Goal: Transaction & Acquisition: Purchase product/service

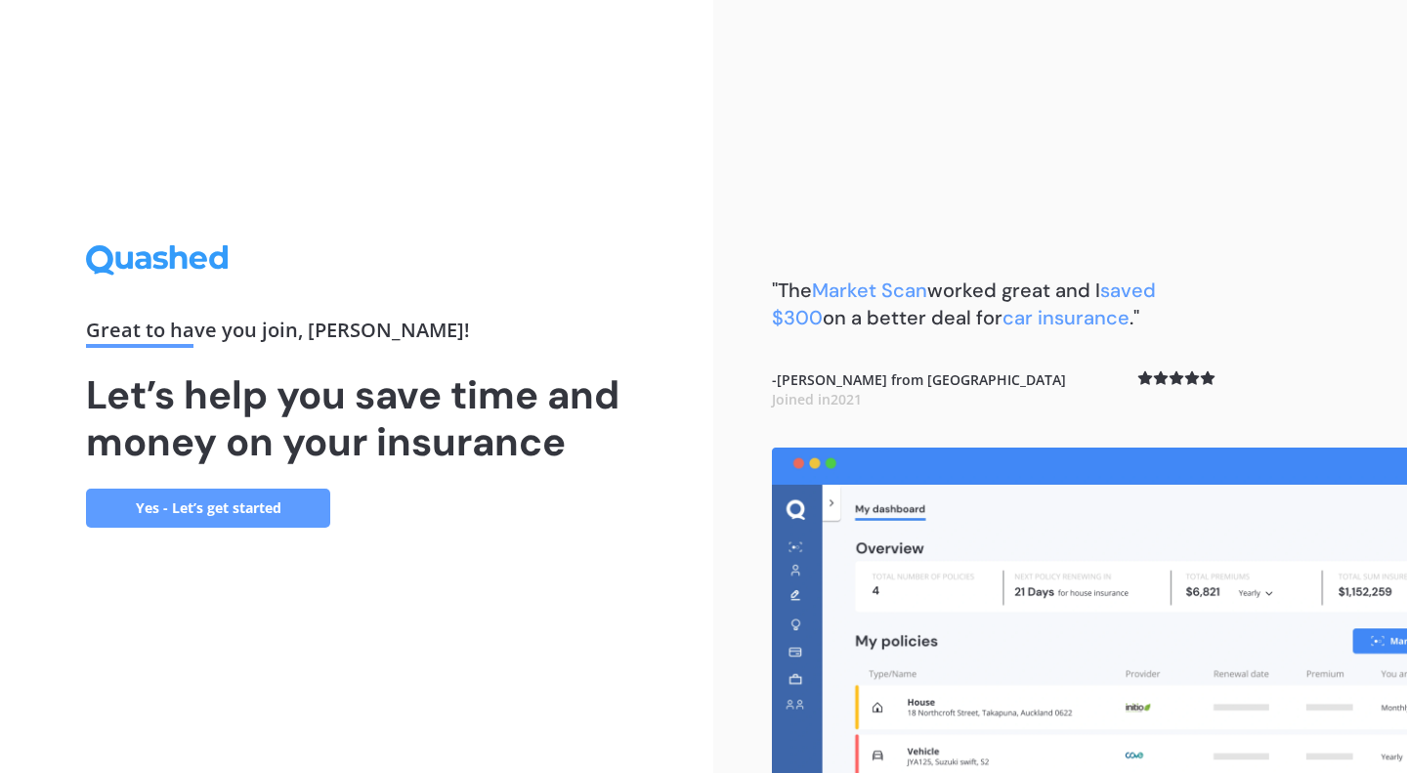
click at [263, 520] on link "Yes - Let’s get started" at bounding box center [208, 507] width 244 height 39
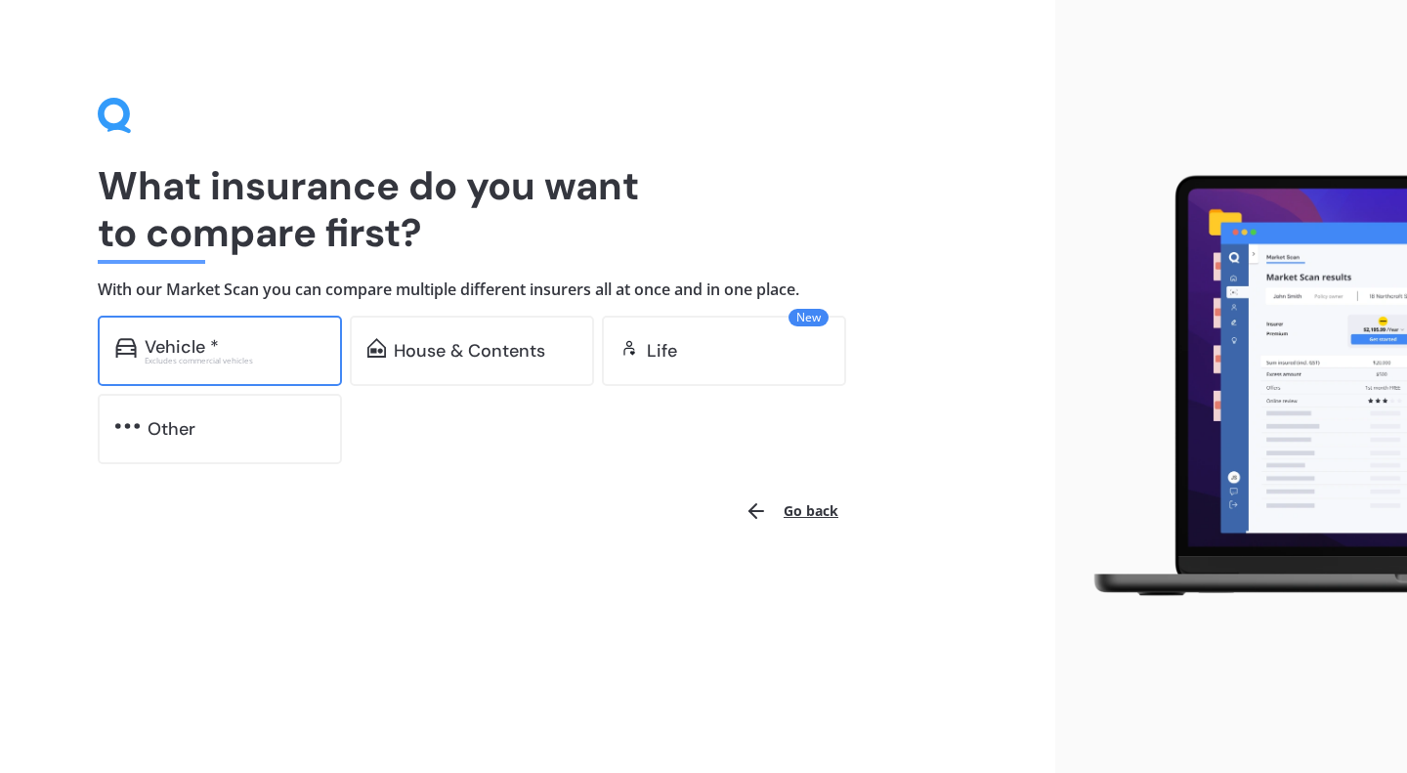
click at [262, 361] on div "Excludes commercial vehicles" at bounding box center [235, 361] width 180 height 8
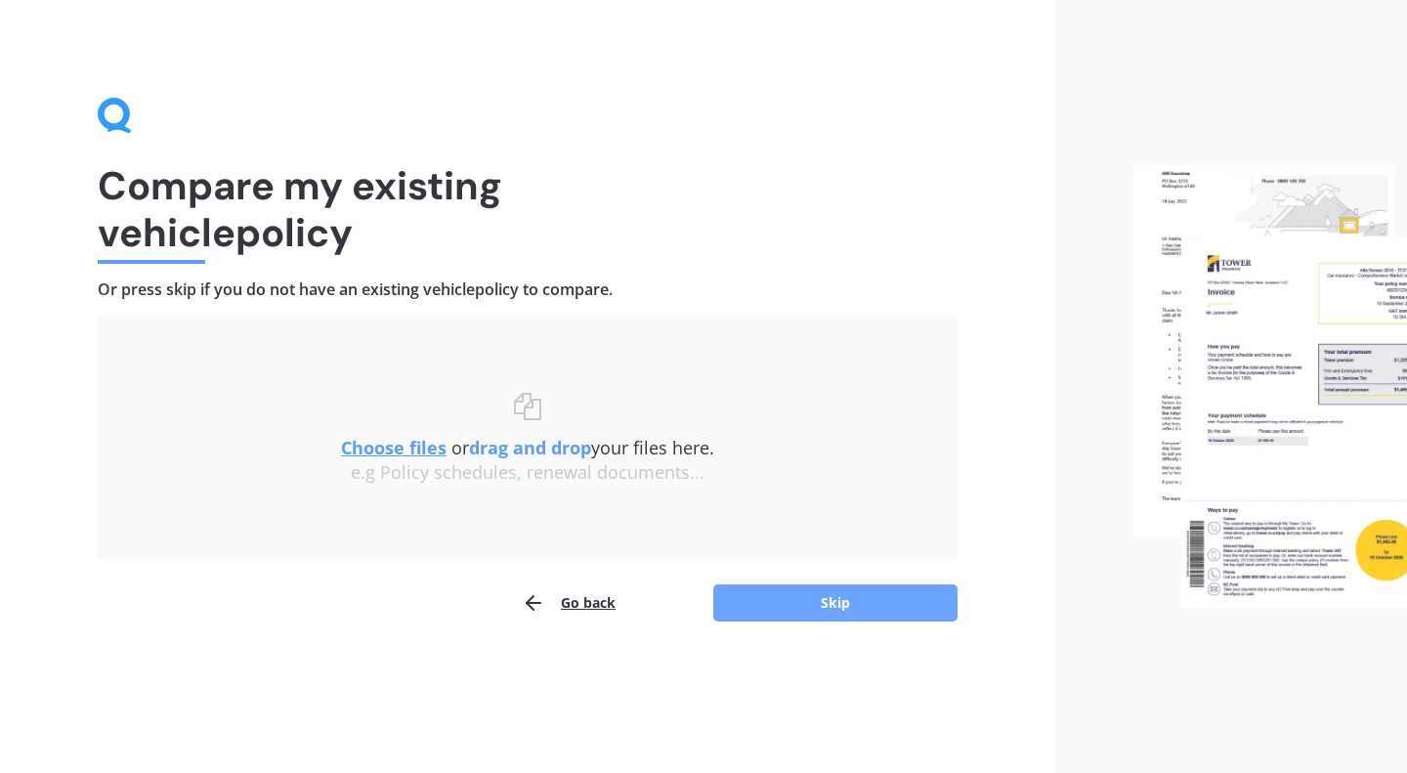
click at [796, 605] on button "Skip" at bounding box center [835, 602] width 244 height 37
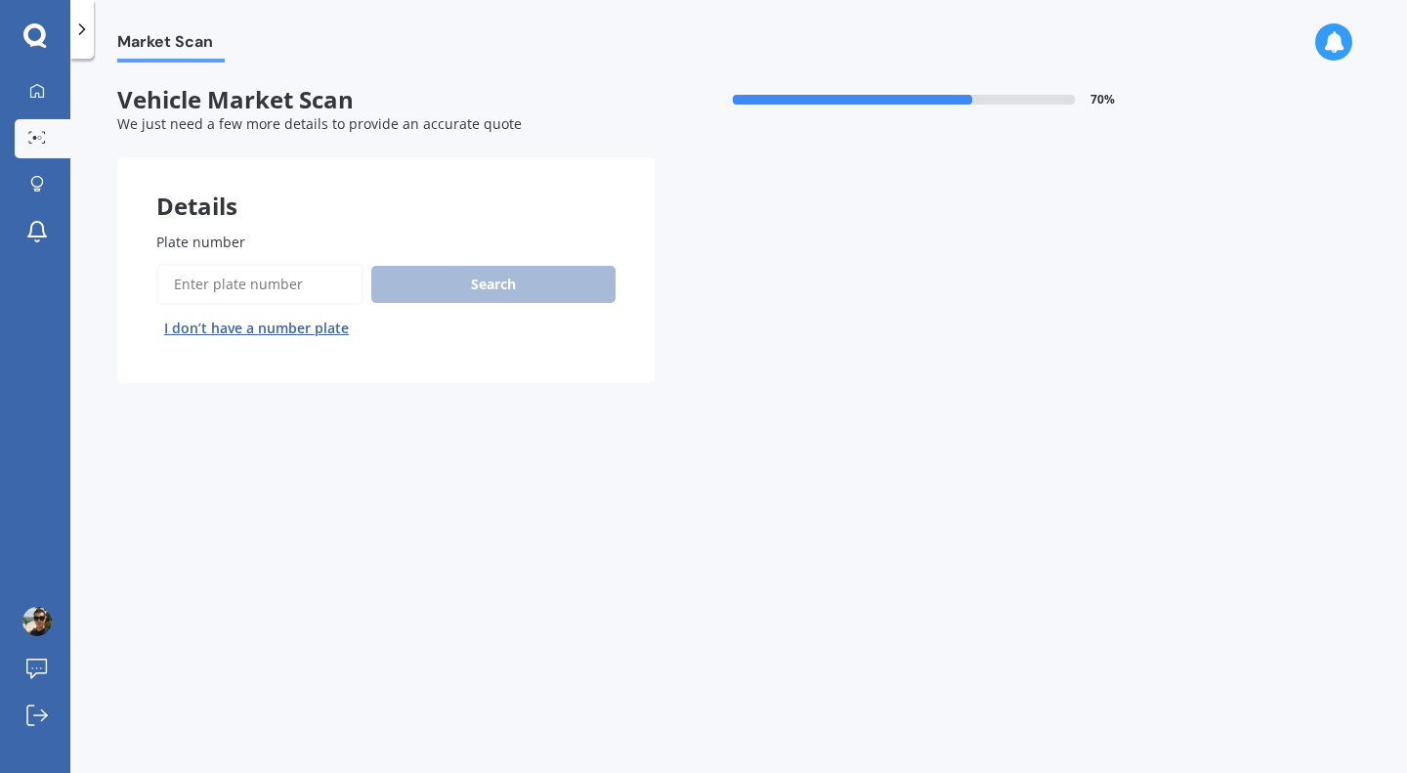
click at [306, 287] on input "Plate number" at bounding box center [259, 284] width 207 height 41
type input "plp377"
click at [463, 300] on button "Search" at bounding box center [493, 284] width 244 height 37
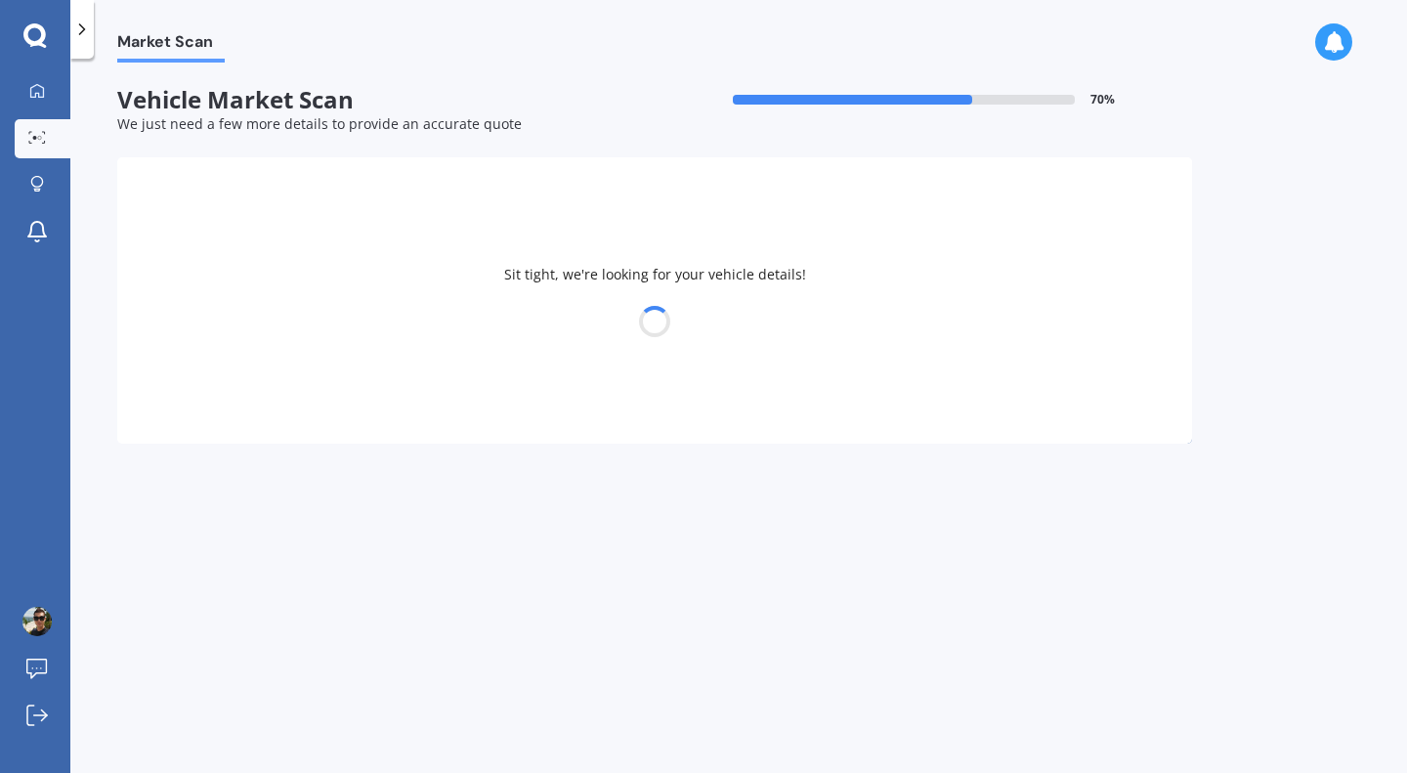
select select "PEUGEOT"
select select "2008"
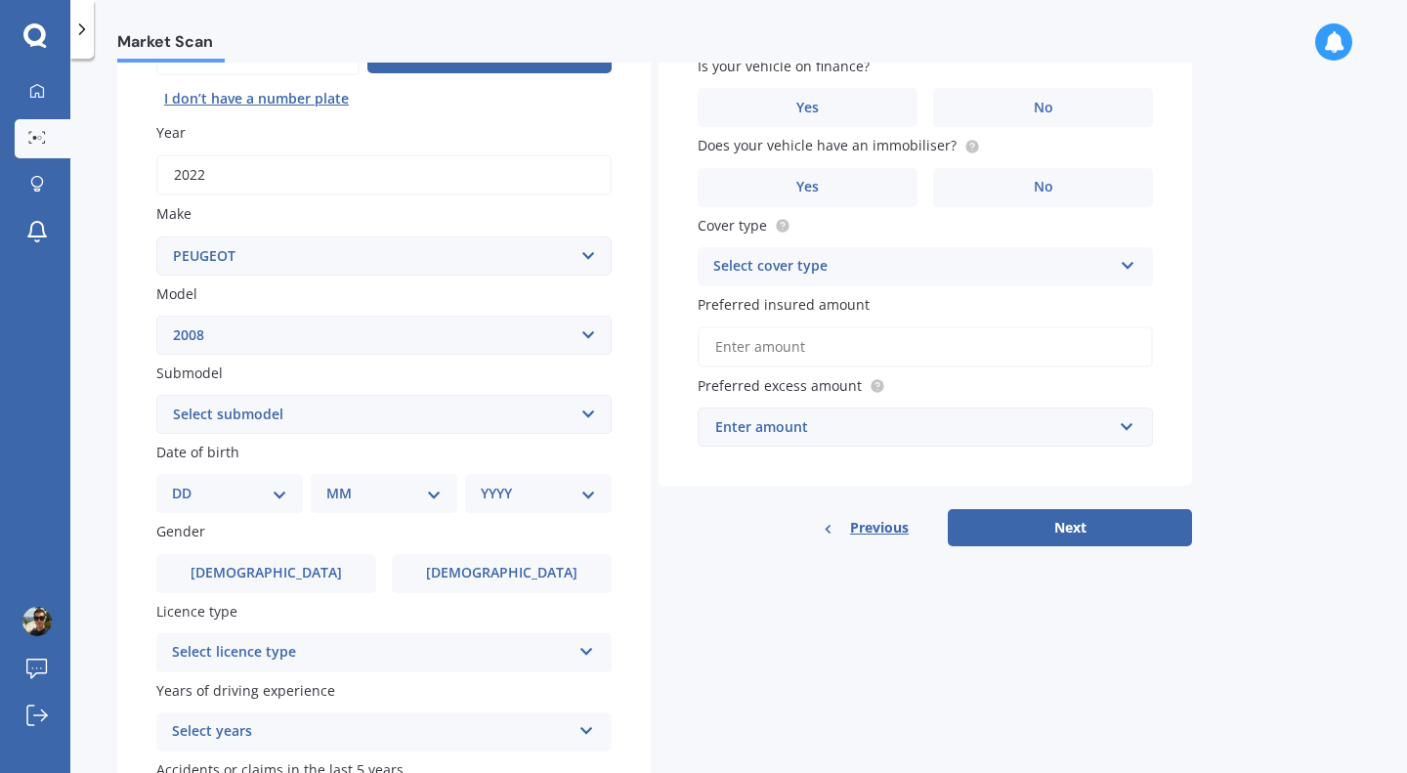
scroll to position [293, 0]
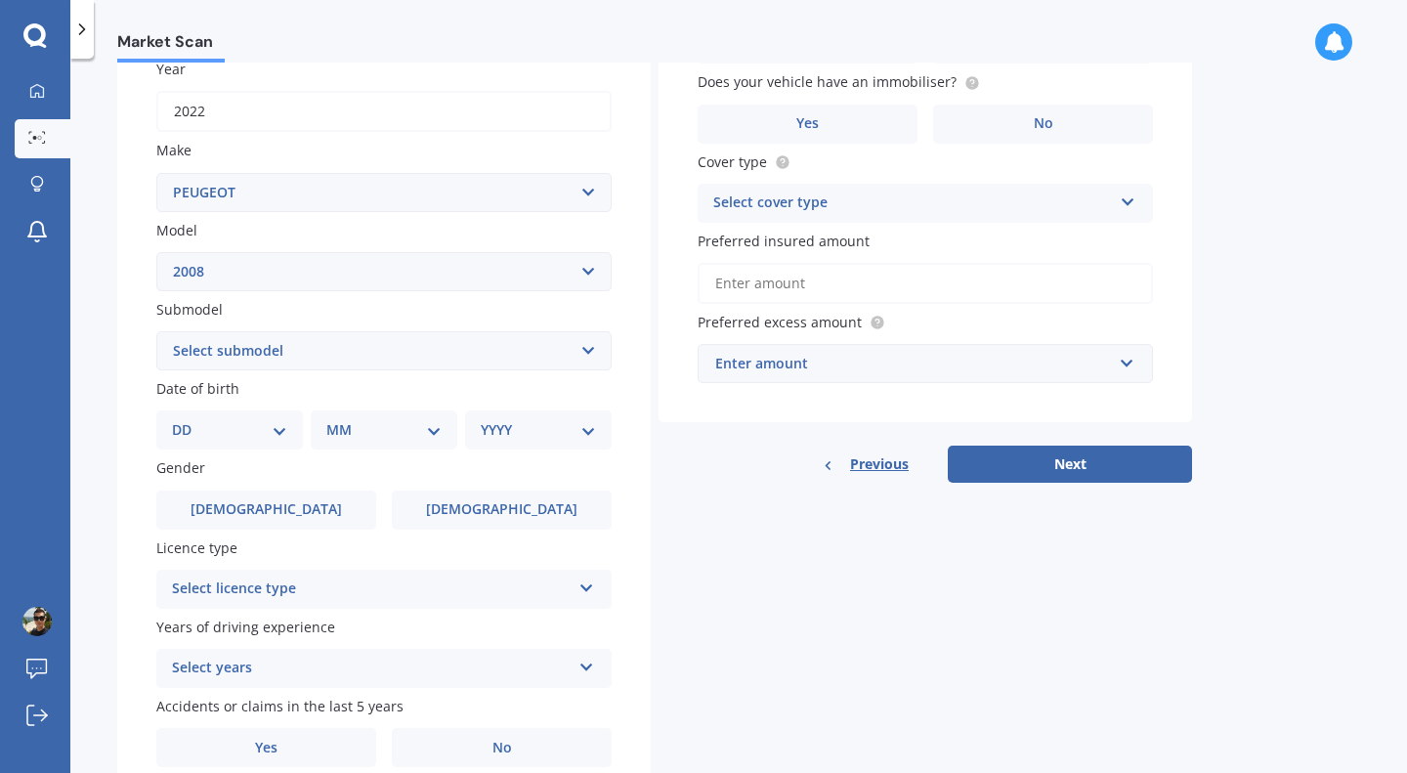
click at [287, 434] on div "DD 01 02 03 04 05 06 07 08 09 10 11 12 13 14 15 16 17 18 19 20 21 22 23 24 25 2…" at bounding box center [229, 429] width 147 height 39
click at [273, 428] on select "DD 01 02 03 04 05 06 07 08 09 10 11 12 13 14 15 16 17 18 19 20 21 22 23 24 25 2…" at bounding box center [229, 429] width 115 height 21
select select "15"
click at [188, 422] on select "DD 01 02 03 04 05 06 07 08 09 10 11 12 13 14 15 16 17 18 19 20 21 22 23 24 25 2…" at bounding box center [229, 429] width 115 height 21
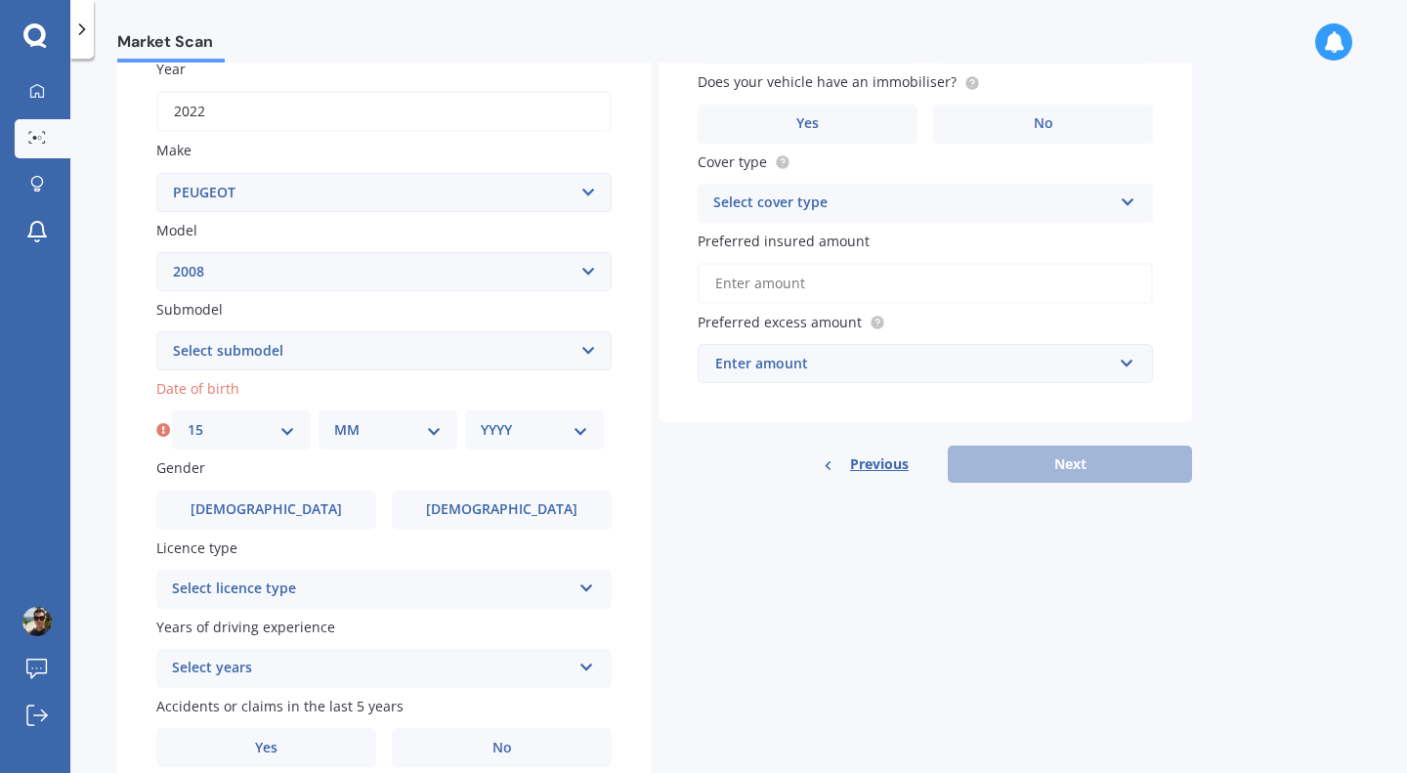
click at [407, 433] on select "MM 01 02 03 04 05 06 07 08 09 10 11 12" at bounding box center [387, 429] width 107 height 21
select select "09"
click at [334, 422] on select "MM 01 02 03 04 05 06 07 08 09 10 11 12" at bounding box center [387, 429] width 107 height 21
click at [532, 431] on select "YYYY 2025 2024 2023 2022 2021 2020 2019 2018 2017 2016 2015 2014 2013 2012 2011…" at bounding box center [534, 429] width 107 height 21
select select "1977"
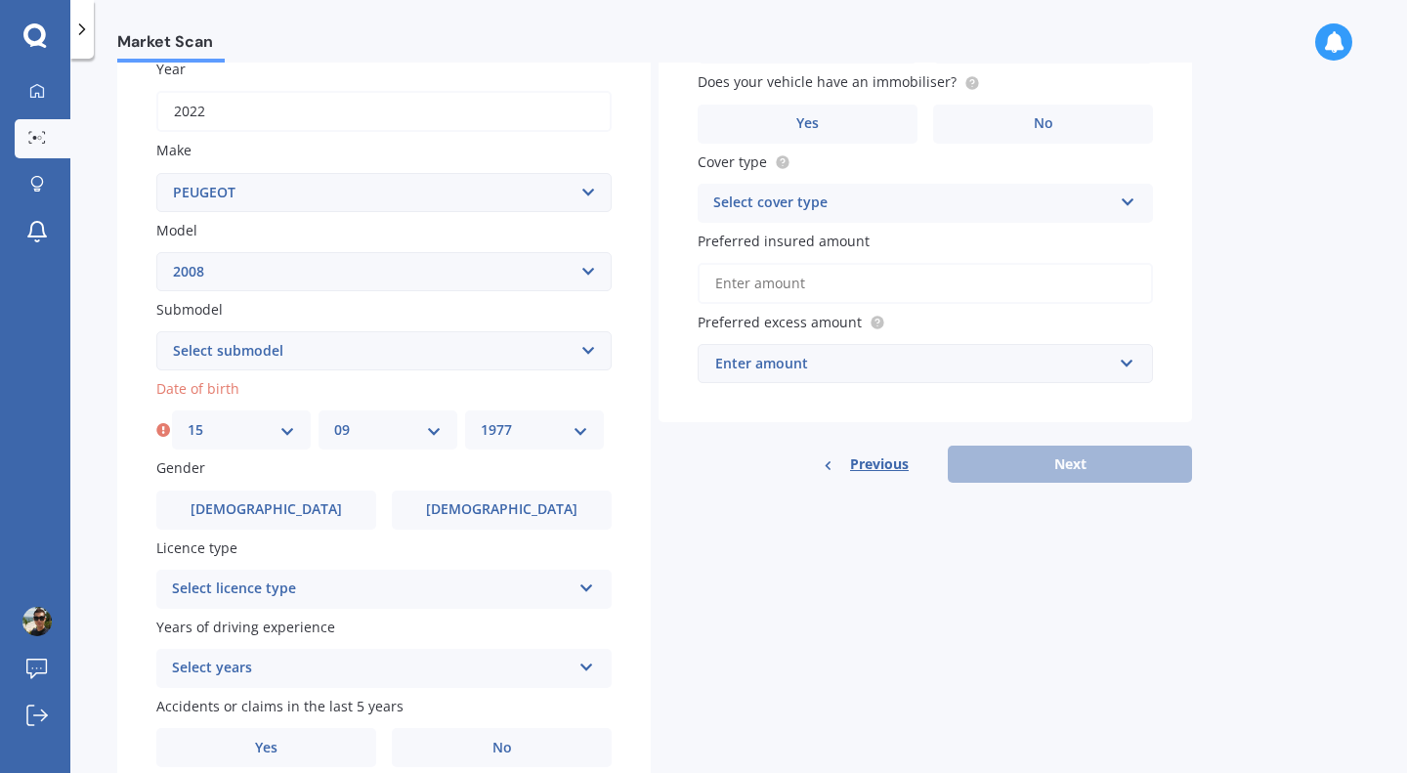
click at [481, 422] on select "YYYY 2025 2024 2023 2022 2021 2020 2019 2018 2017 2016 2015 2014 2013 2012 2011…" at bounding box center [534, 429] width 107 height 21
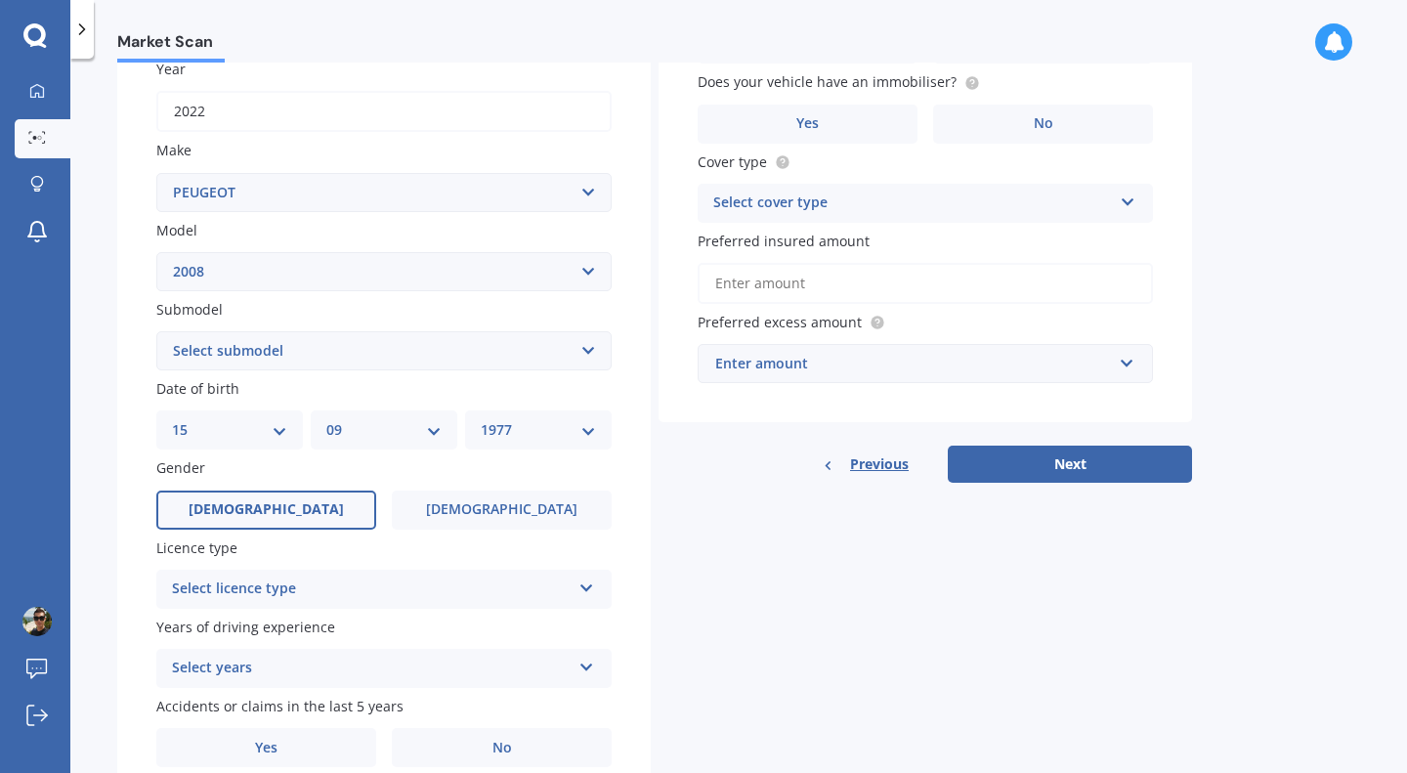
click at [330, 513] on label "[DEMOGRAPHIC_DATA]" at bounding box center [266, 509] width 220 height 39
click at [0, 0] on input "[DEMOGRAPHIC_DATA]" at bounding box center [0, 0] width 0 height 0
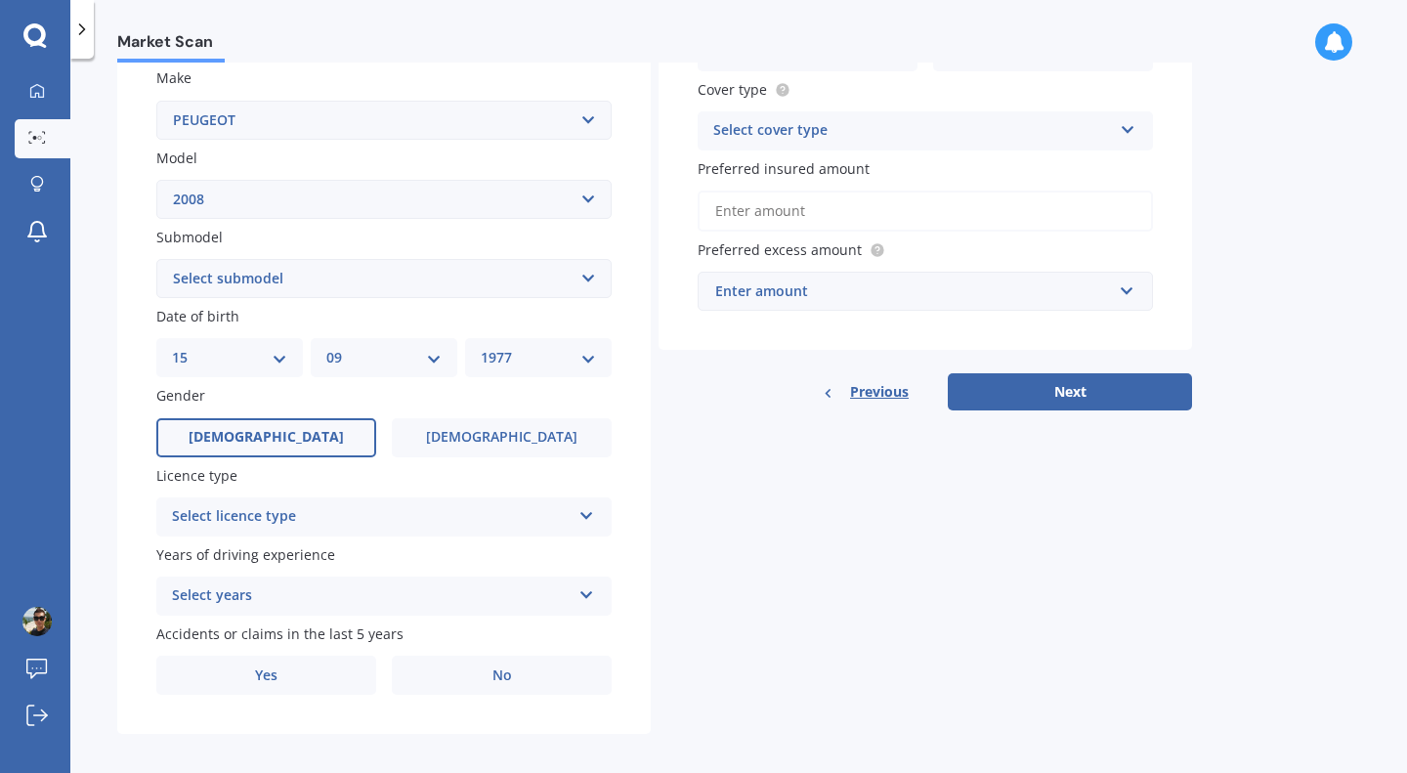
scroll to position [382, 0]
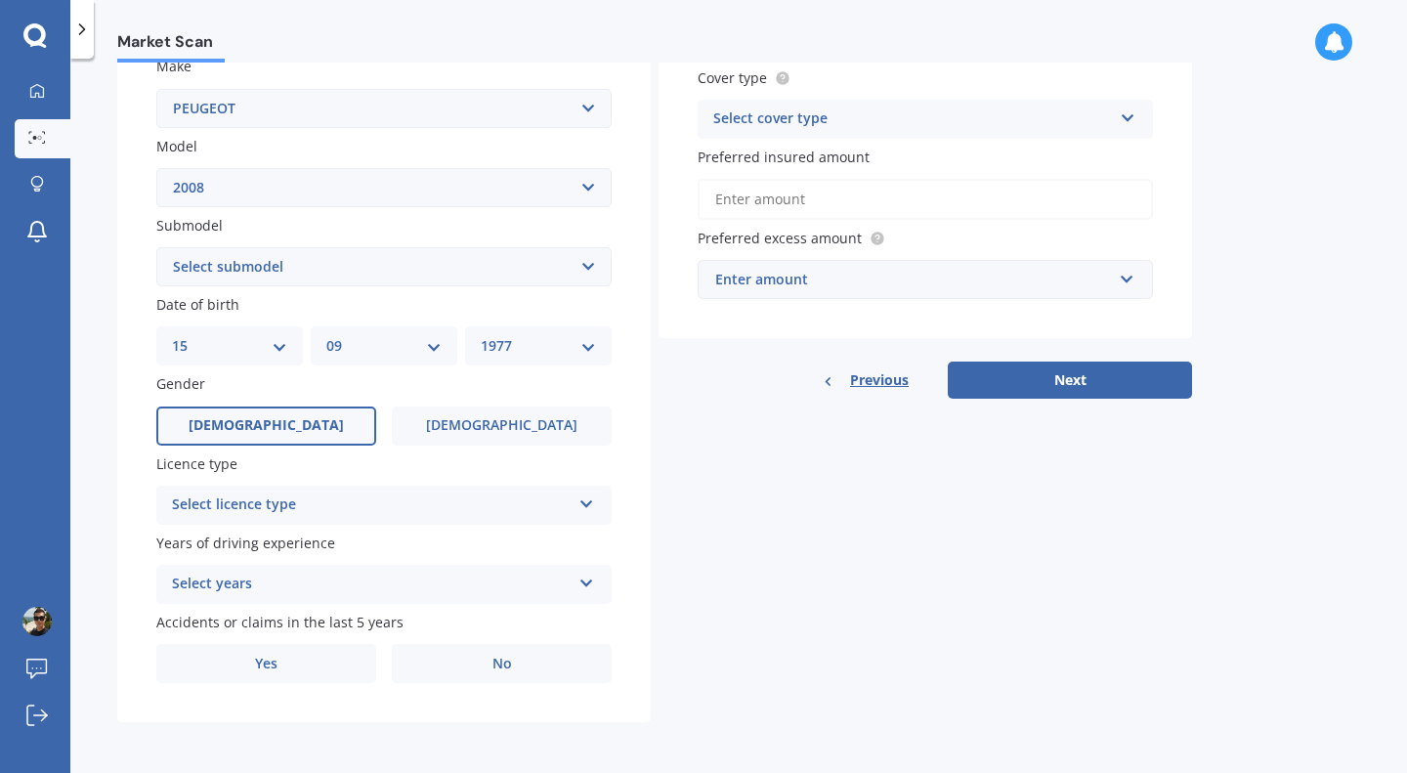
click at [381, 502] on div "Select licence type" at bounding box center [371, 504] width 399 height 23
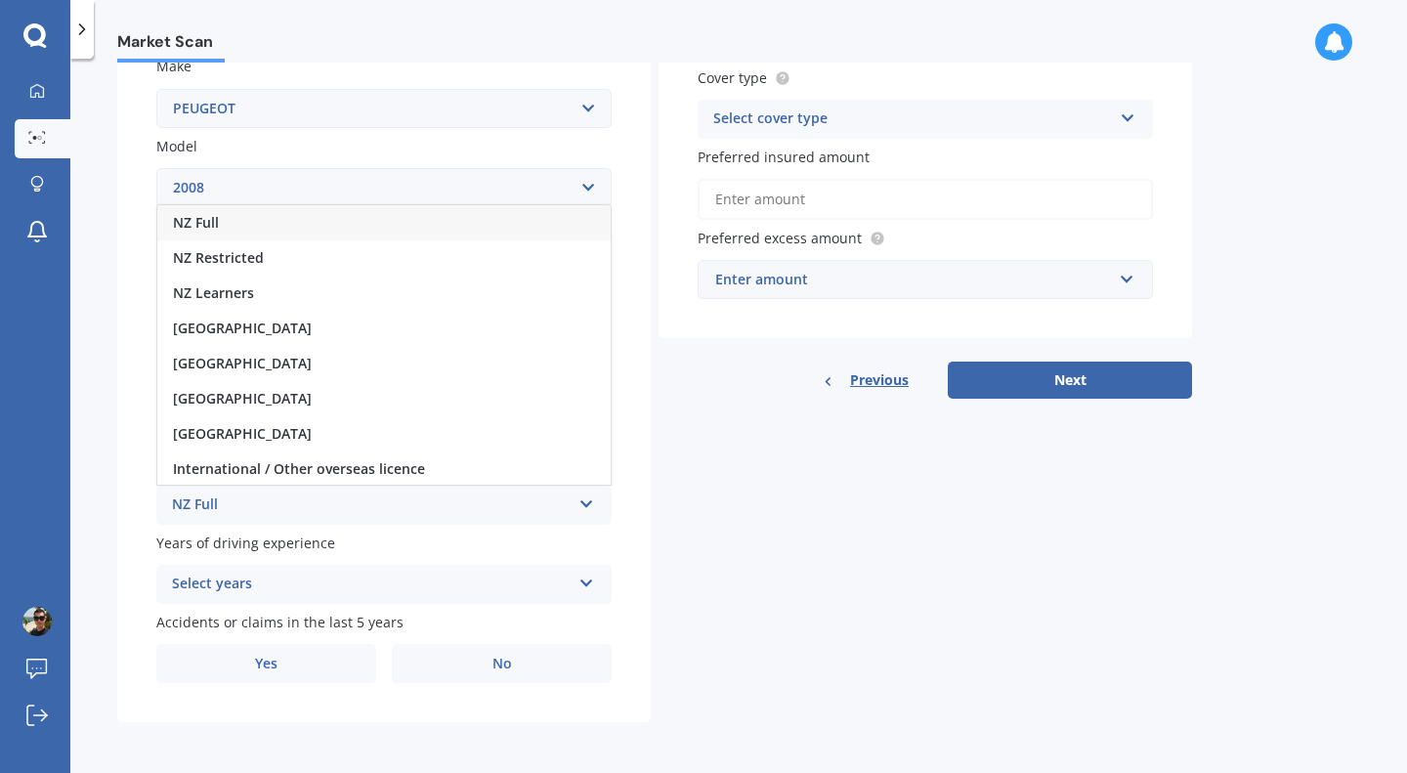
click at [398, 226] on div "NZ Full" at bounding box center [383, 222] width 453 height 35
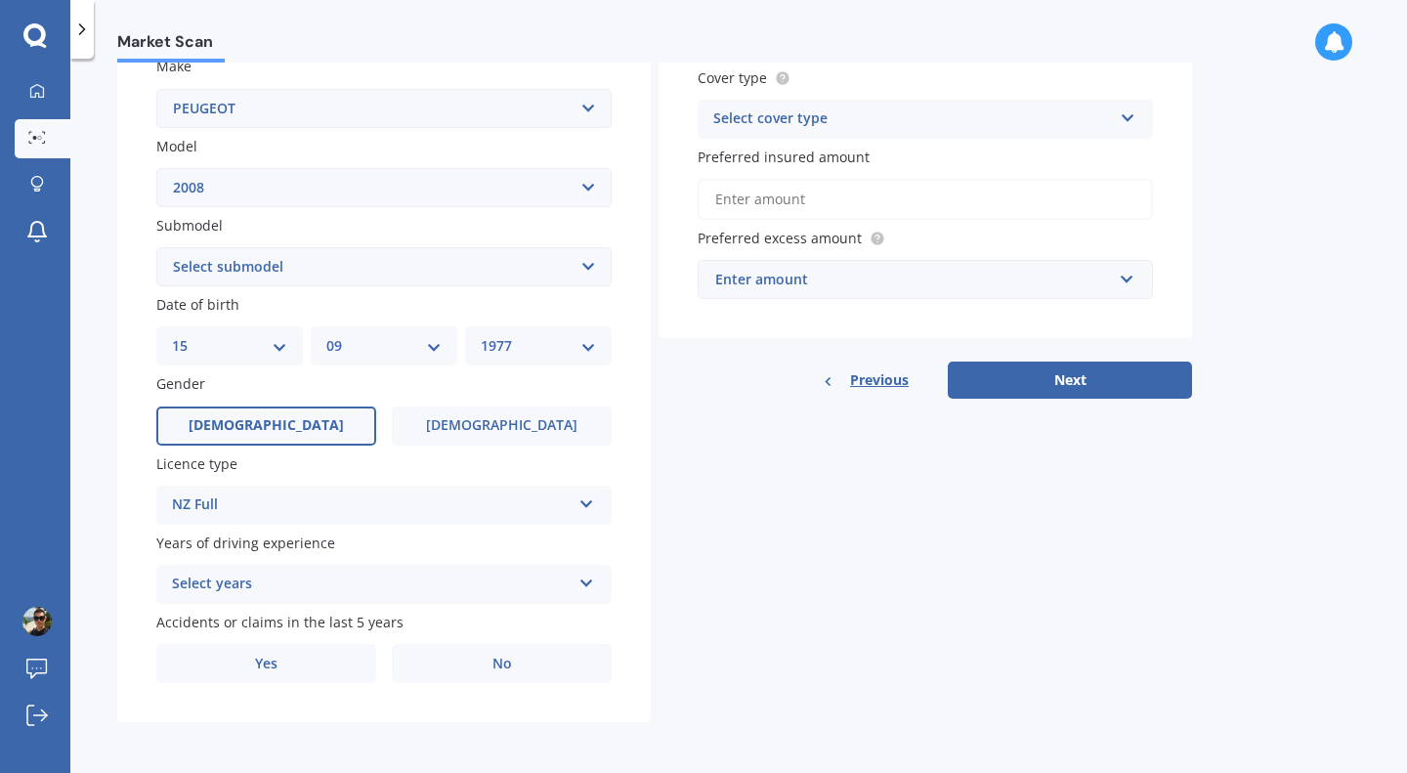
click at [537, 572] on div "Select years" at bounding box center [371, 583] width 399 height 23
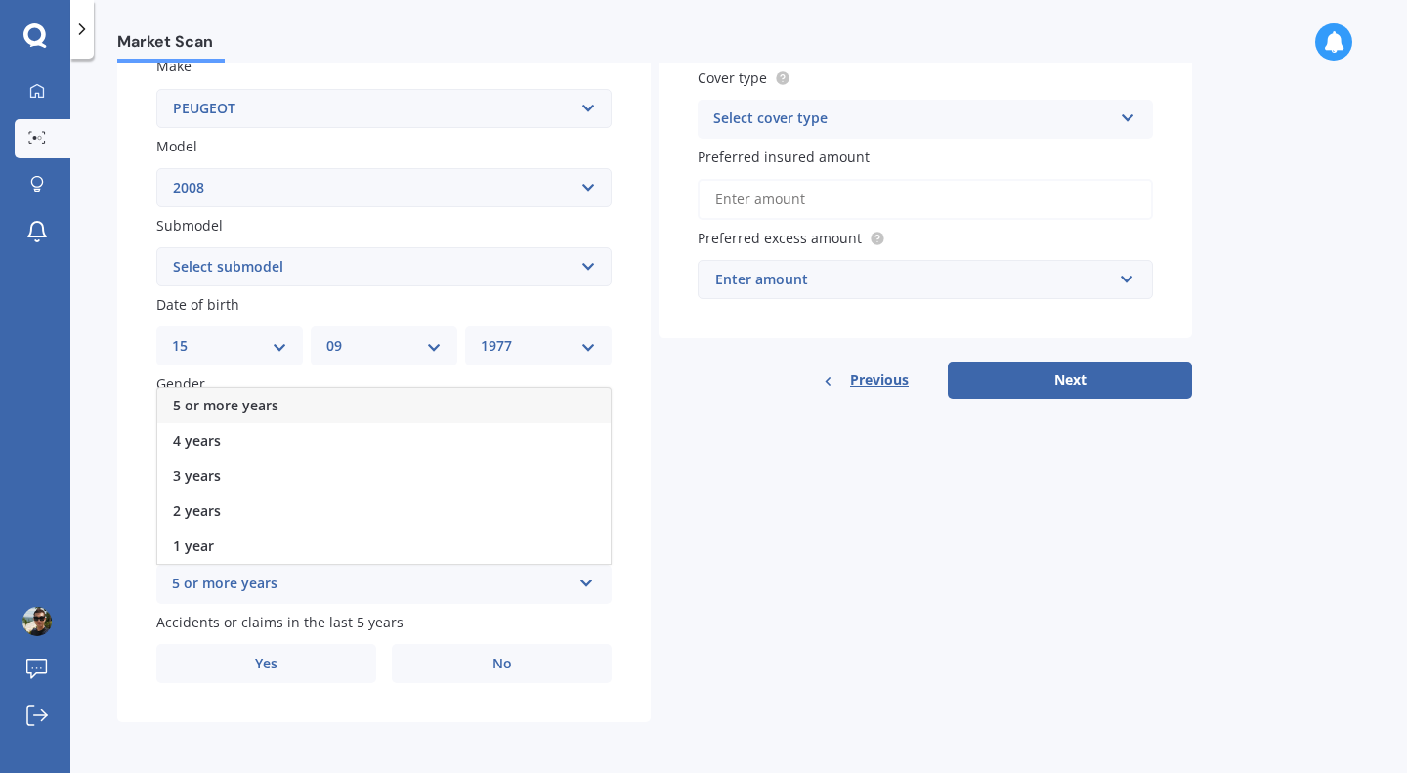
click at [476, 401] on div "5 or more years" at bounding box center [383, 405] width 453 height 35
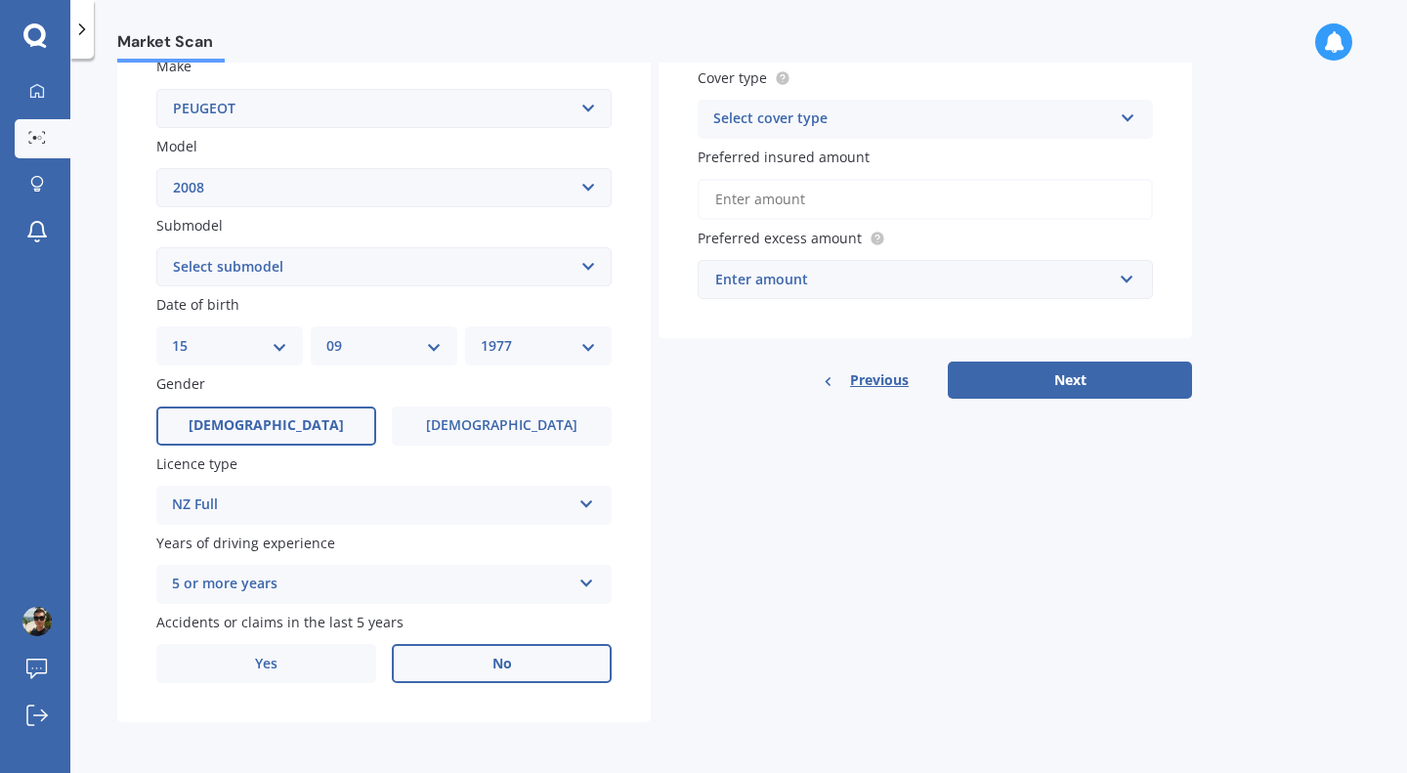
click at [435, 659] on label "No" at bounding box center [502, 663] width 220 height 39
click at [0, 0] on input "No" at bounding box center [0, 0] width 0 height 0
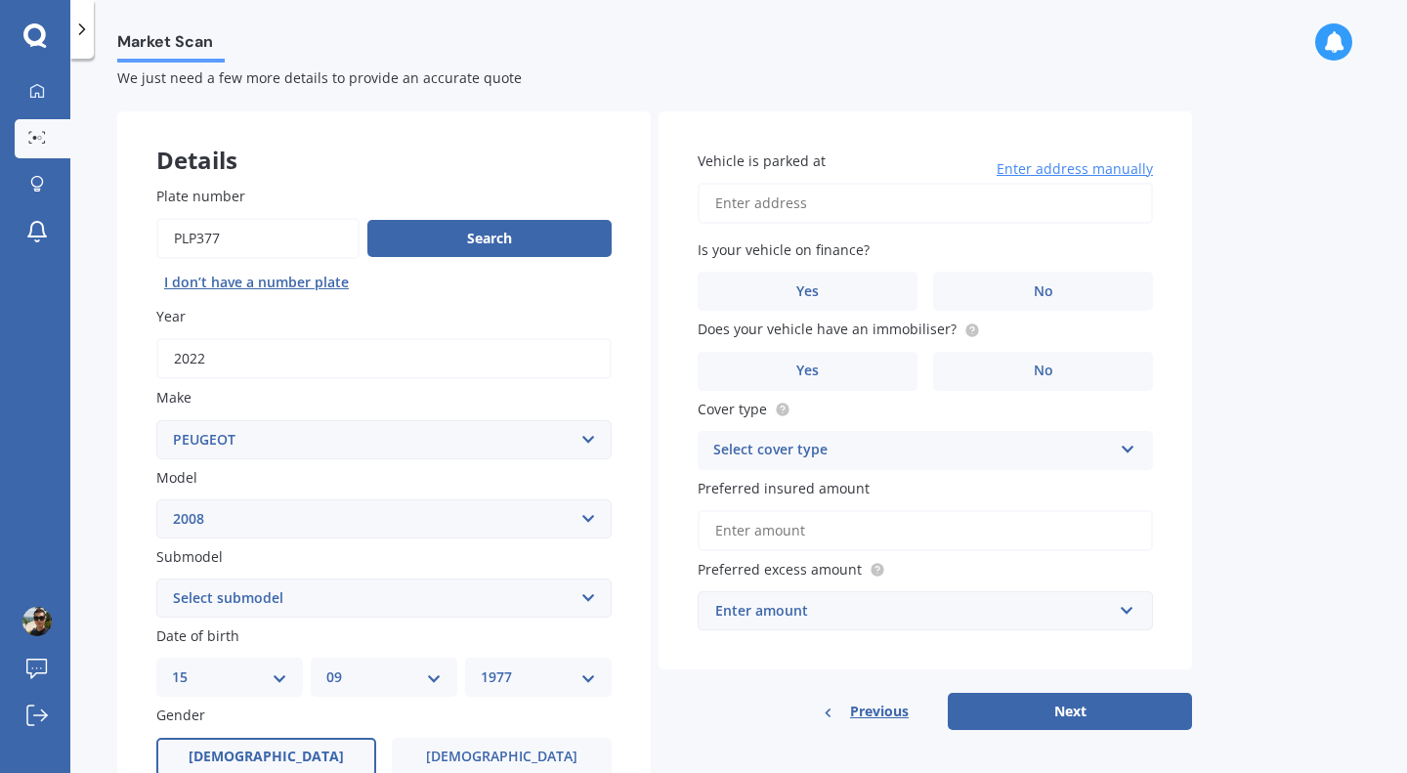
scroll to position [0, 0]
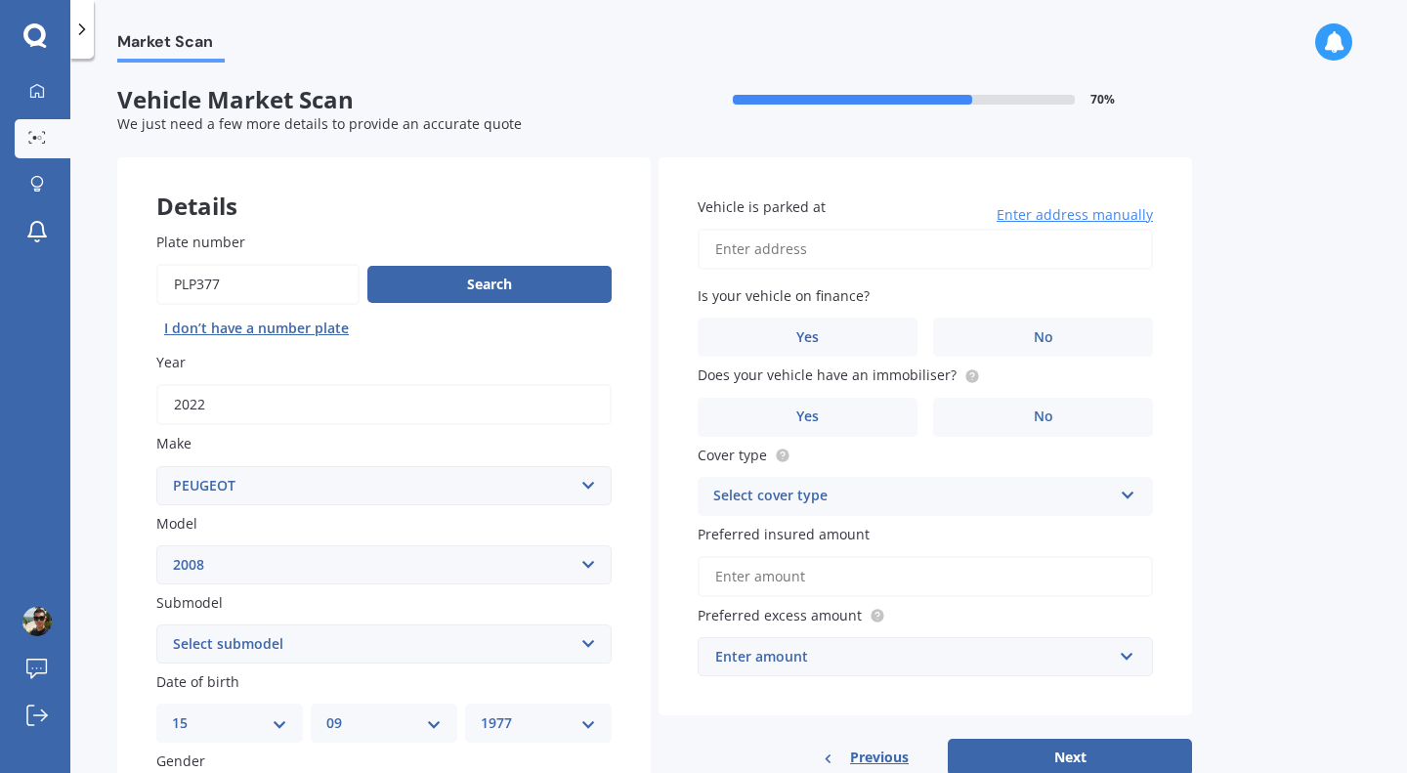
click at [842, 257] on input "Vehicle is parked at" at bounding box center [924, 249] width 455 height 41
click at [846, 337] on label "Yes" at bounding box center [807, 336] width 220 height 39
click at [0, 0] on input "Yes" at bounding box center [0, 0] width 0 height 0
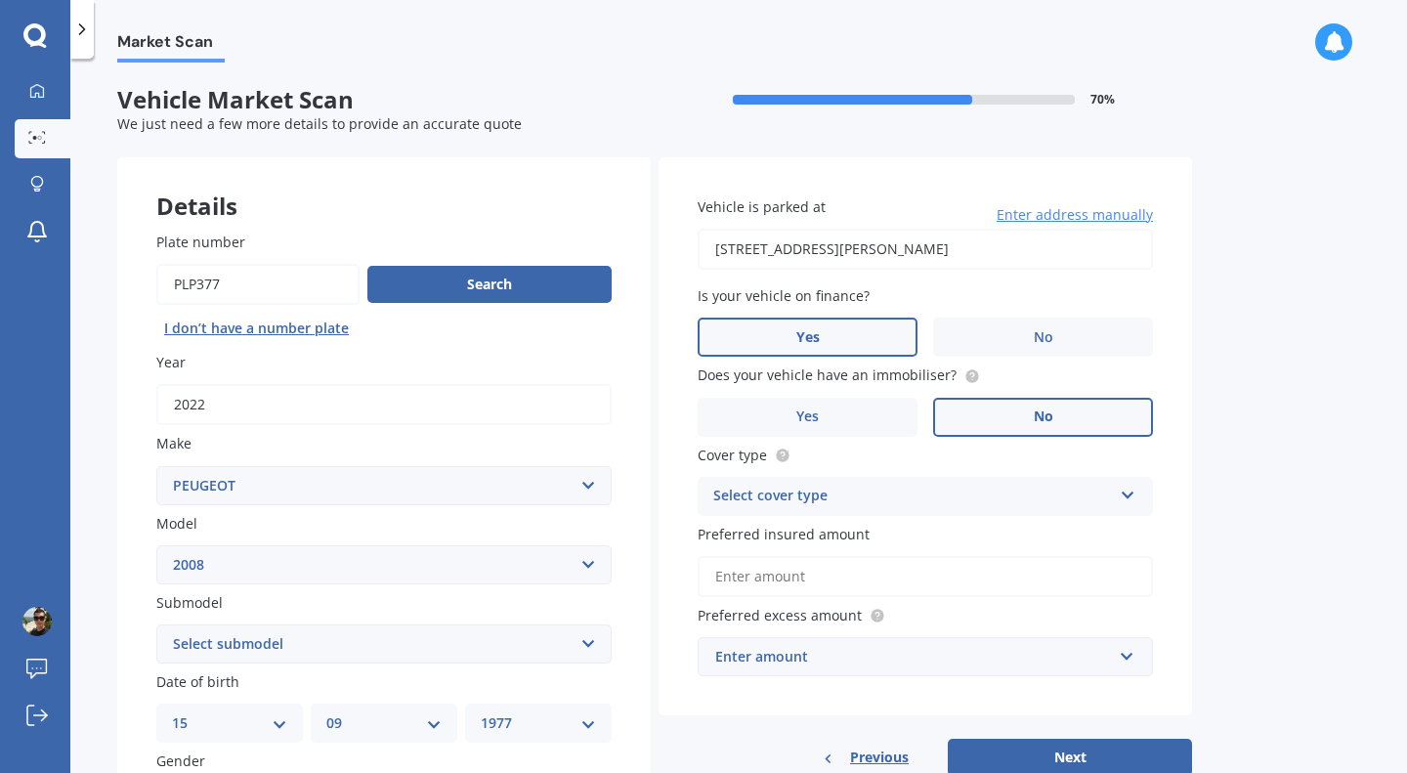
click at [984, 422] on label "No" at bounding box center [1043, 417] width 220 height 39
click at [0, 0] on input "No" at bounding box center [0, 0] width 0 height 0
click at [915, 496] on div "Select cover type" at bounding box center [912, 495] width 399 height 23
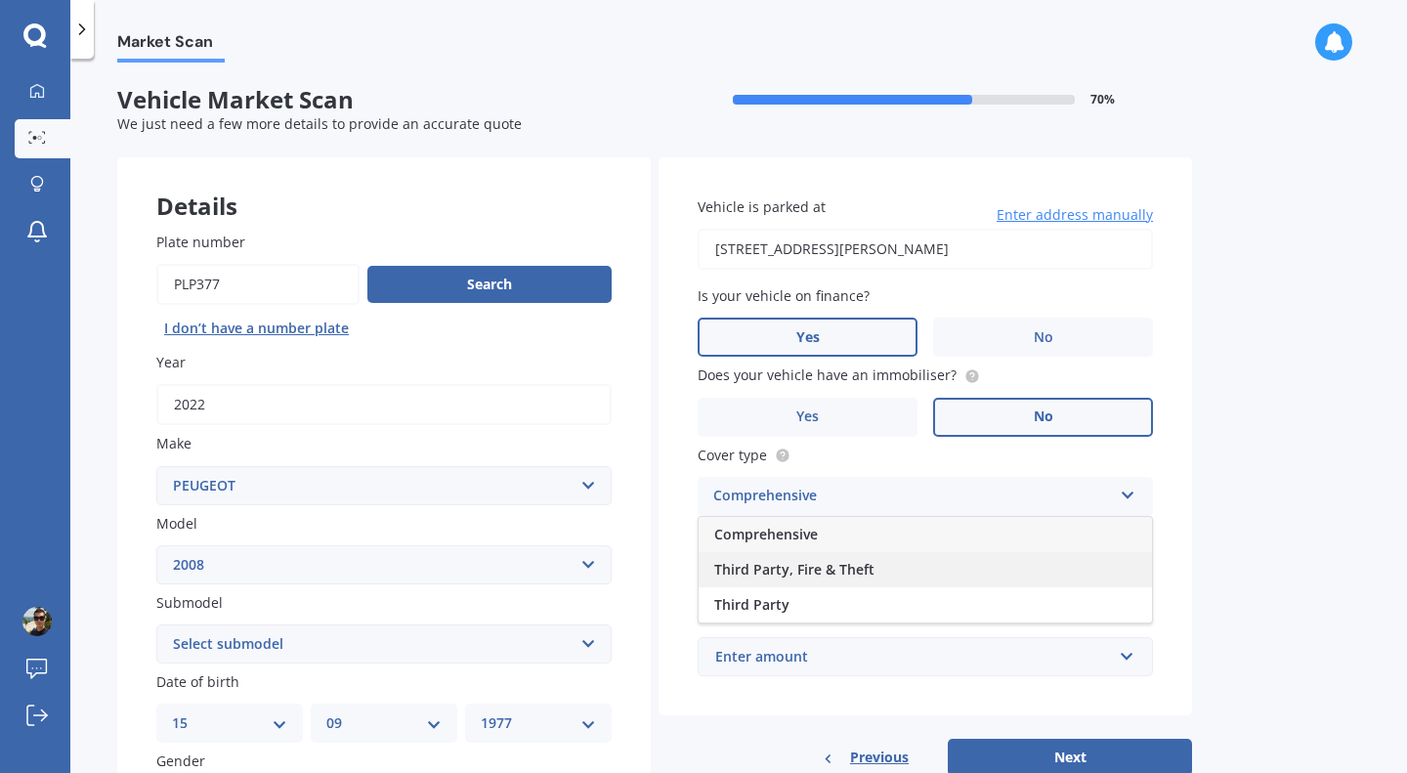
click at [915, 567] on div "Third Party, Fire & Theft" at bounding box center [924, 569] width 453 height 35
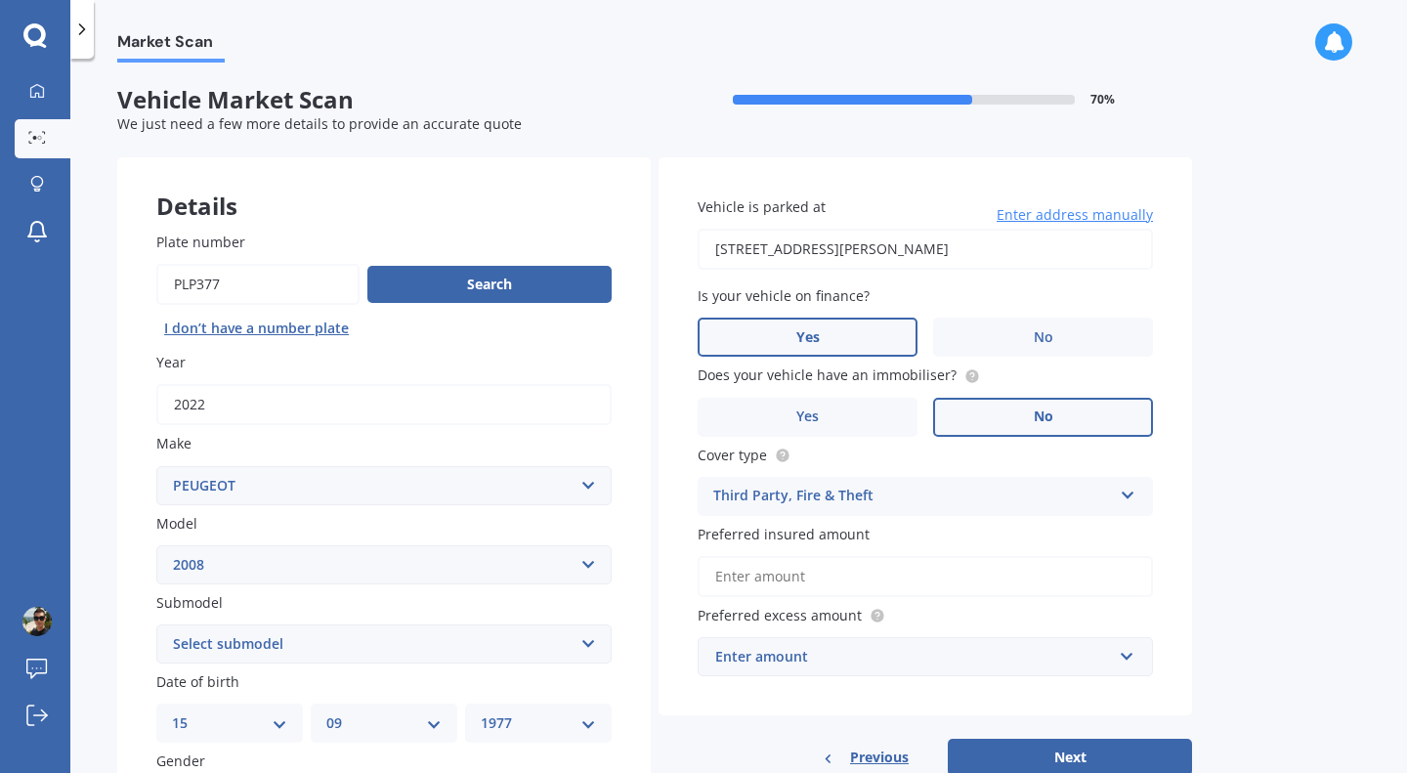
scroll to position [98, 0]
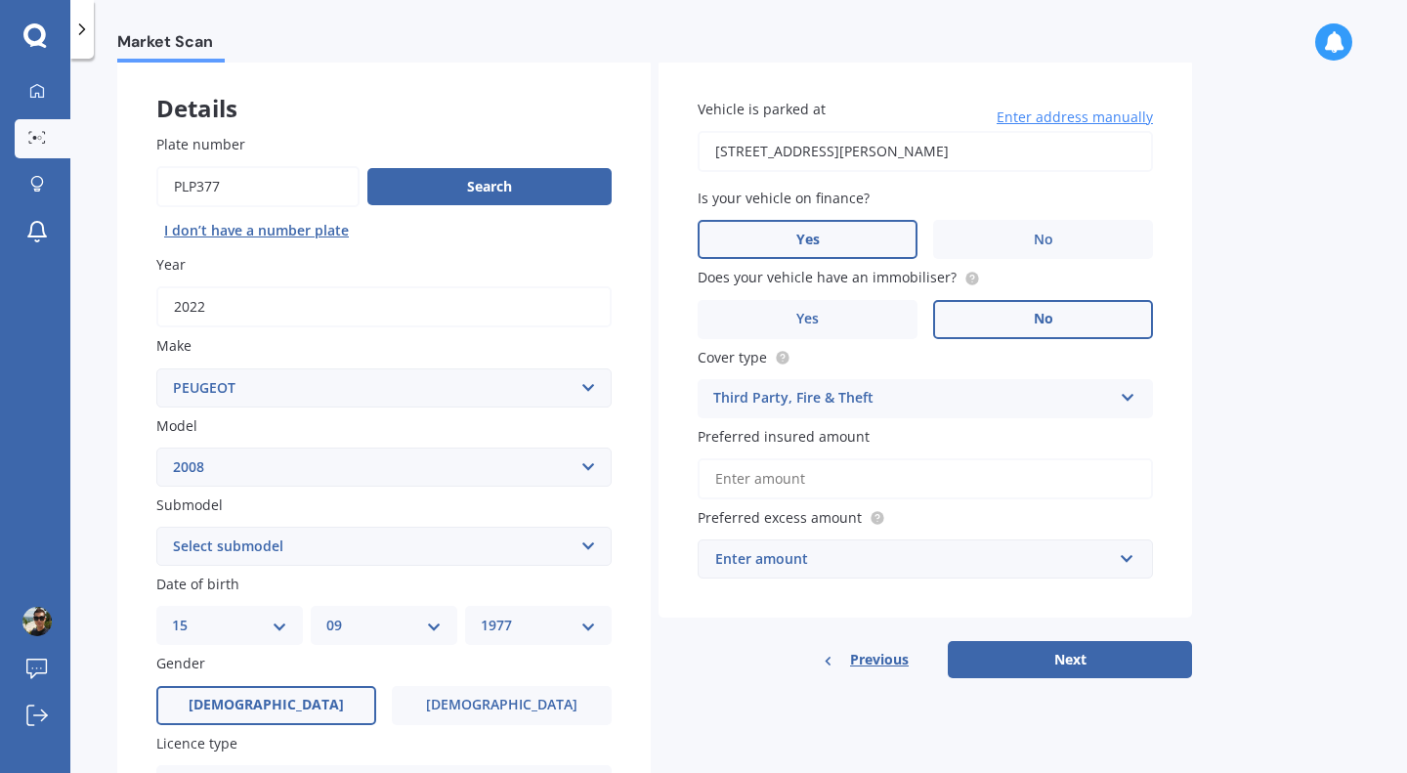
click at [898, 564] on div "Enter amount" at bounding box center [913, 558] width 397 height 21
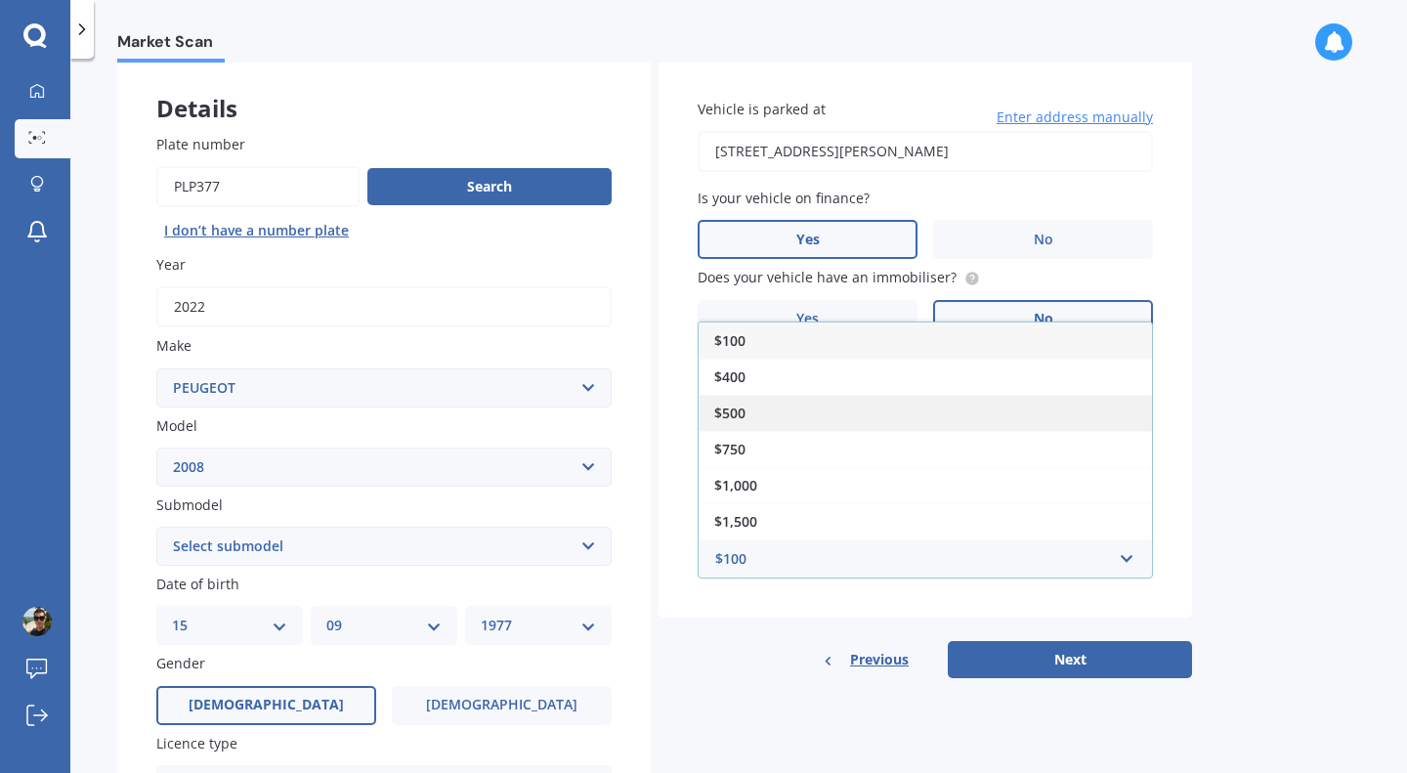
click at [877, 407] on div "$500" at bounding box center [924, 413] width 453 height 36
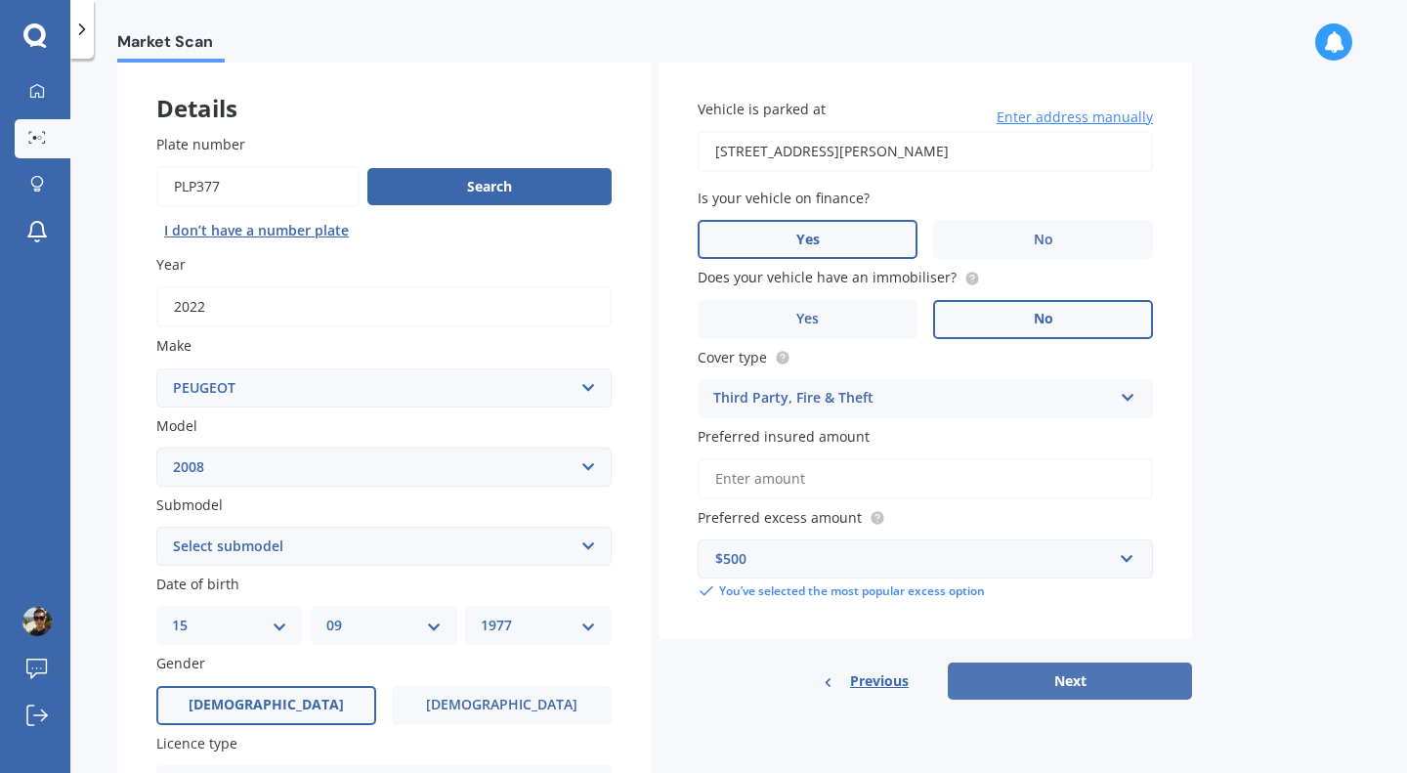
click at [1024, 680] on button "Next" at bounding box center [1069, 680] width 244 height 37
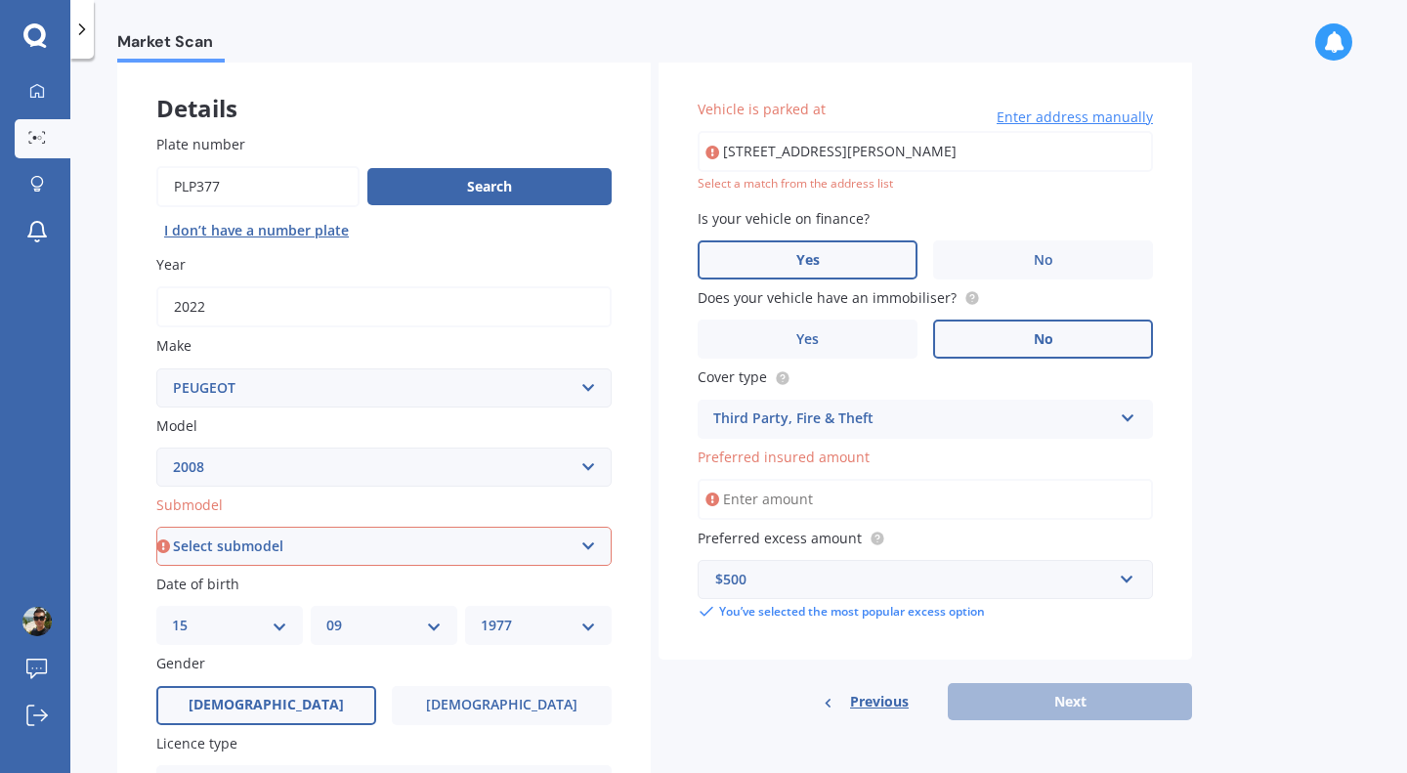
click at [1070, 148] on input "[STREET_ADDRESS][PERSON_NAME]" at bounding box center [924, 151] width 455 height 41
drag, startPoint x: 1072, startPoint y: 155, endPoint x: 689, endPoint y: 152, distance: 382.9
click at [689, 152] on div "Vehicle is parked at [STREET_ADDRESS][PERSON_NAME] Enter address manually Selec…" at bounding box center [924, 360] width 533 height 600
type input "[STREET_ADDRESS][PERSON_NAME] [GEOGRAPHIC_DATA]"
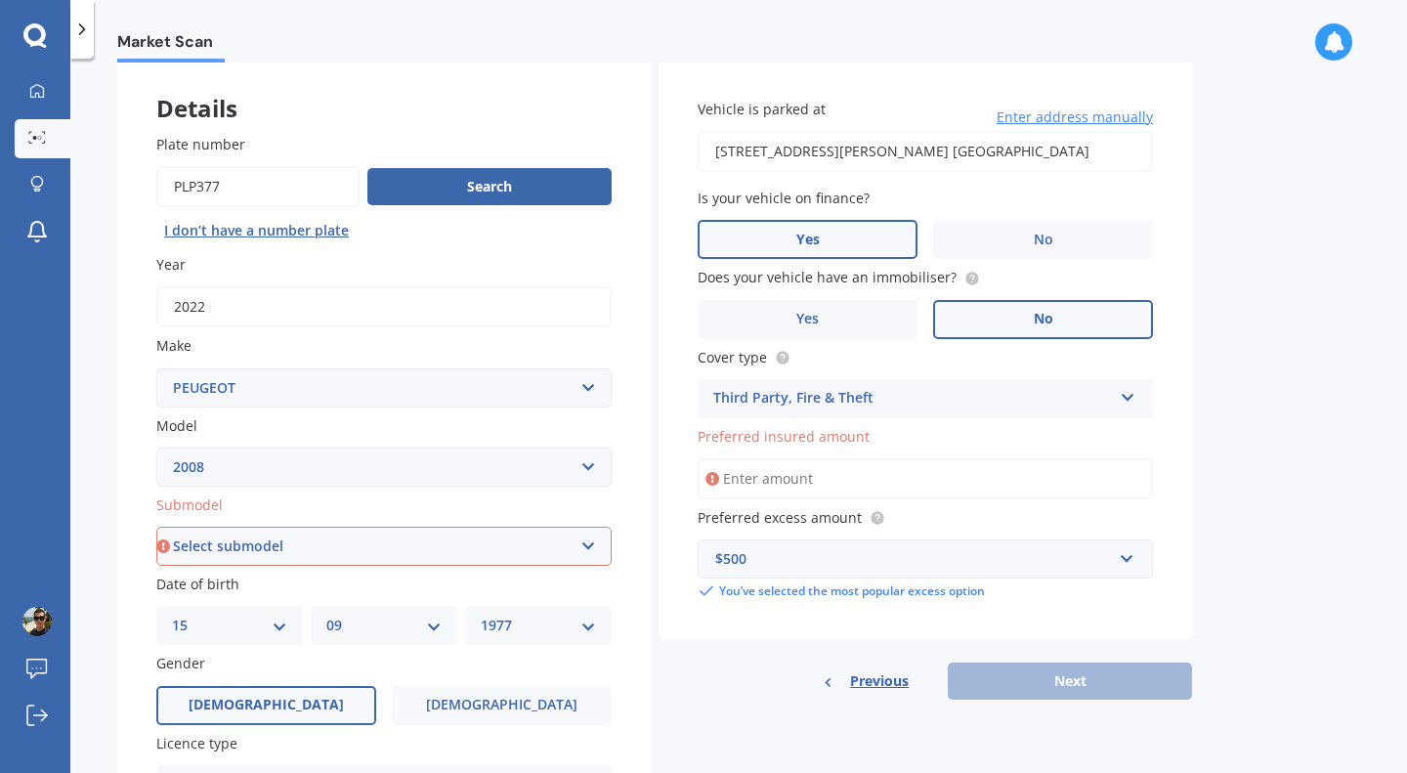
click at [1056, 489] on input "Preferred insured amount" at bounding box center [924, 478] width 455 height 41
click at [1078, 692] on div "Previous Next" at bounding box center [924, 680] width 533 height 37
click at [950, 477] on input "Preferred insured amount" at bounding box center [924, 478] width 455 height 41
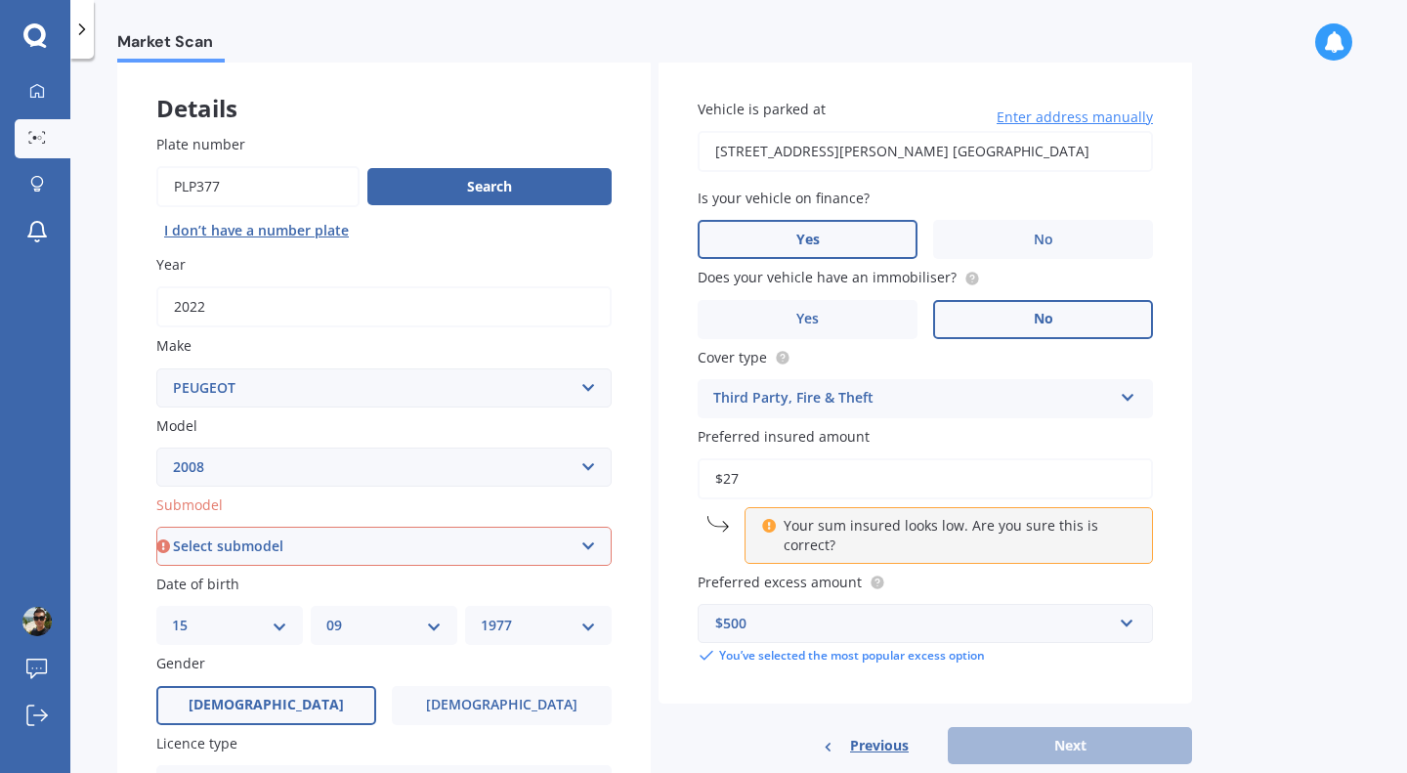
click at [973, 417] on div "Third Party, Fire & Theft Comprehensive Third Party, Fire & Theft Third Party" at bounding box center [924, 398] width 455 height 39
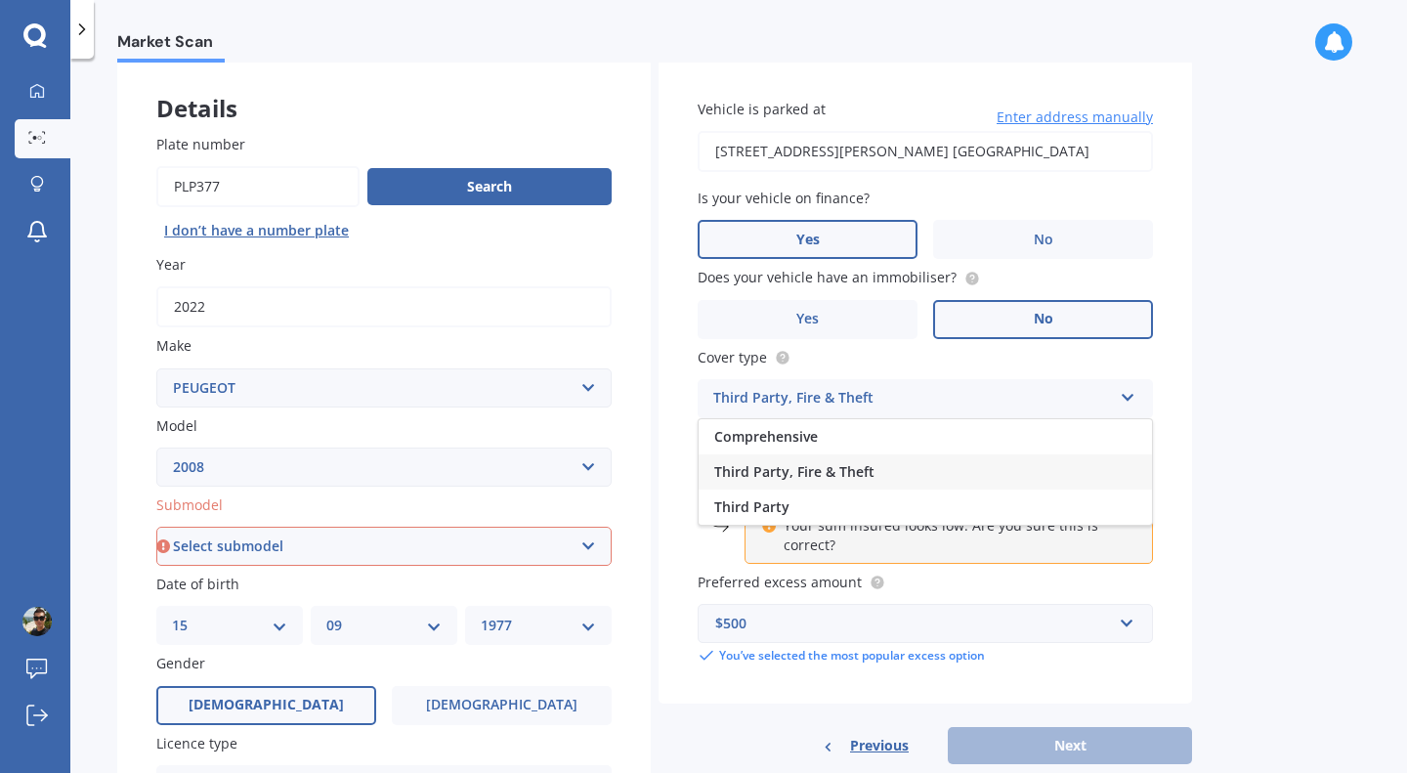
click at [1310, 484] on div "Market Scan Vehicle Market Scan 70 % We just need a few more details to provide…" at bounding box center [738, 420] width 1336 height 714
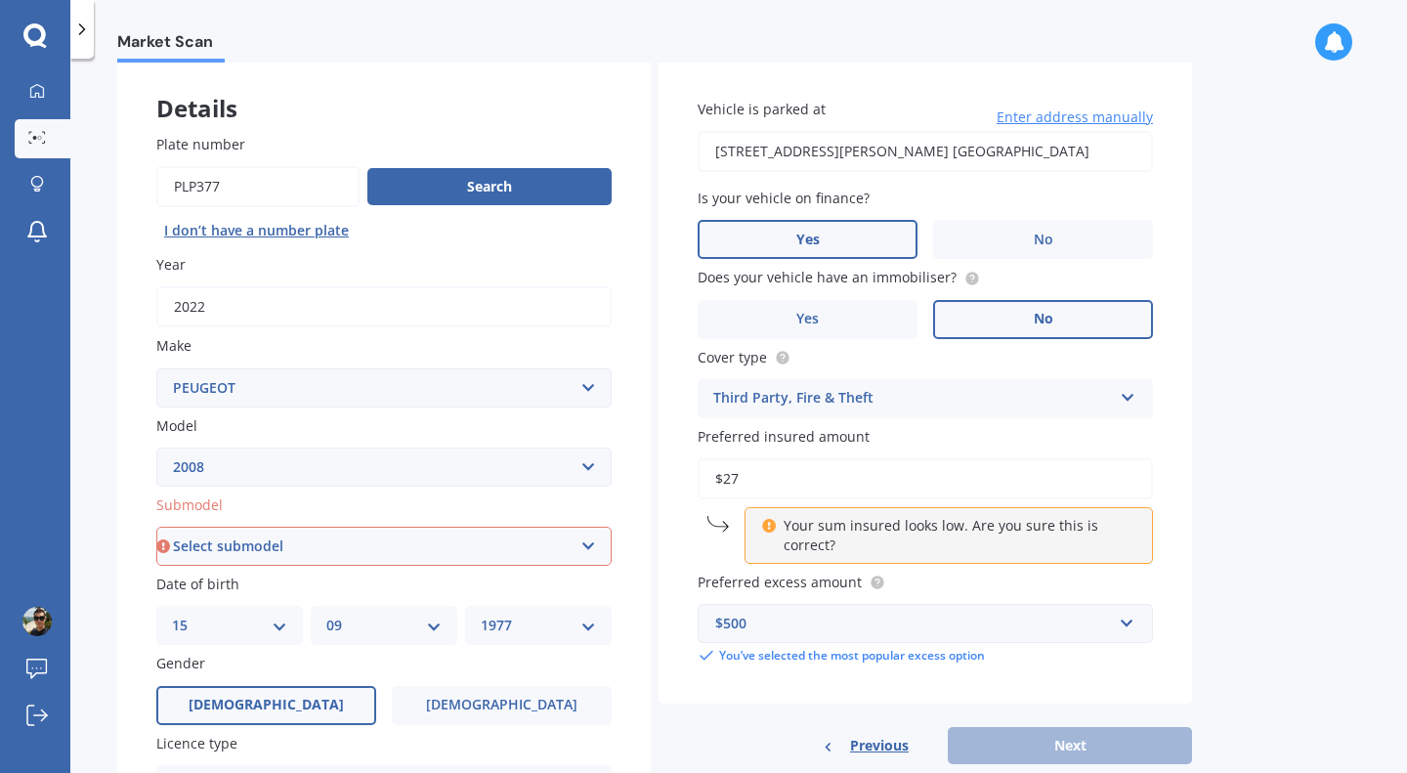
drag, startPoint x: 787, startPoint y: 481, endPoint x: 669, endPoint y: 493, distance: 118.9
click at [669, 493] on div "Vehicle is parked at [STREET_ADDRESS][PERSON_NAME] 뉴질랜드 Enter address manually …" at bounding box center [924, 382] width 533 height 645
click at [1219, 466] on div "Market Scan Vehicle Market Scan 70 % We just need a few more details to provide…" at bounding box center [738, 420] width 1336 height 714
click at [859, 476] on input "$40" at bounding box center [924, 478] width 455 height 41
click at [1215, 464] on div "Market Scan Vehicle Market Scan 70 % We just need a few more details to provide…" at bounding box center [738, 420] width 1336 height 714
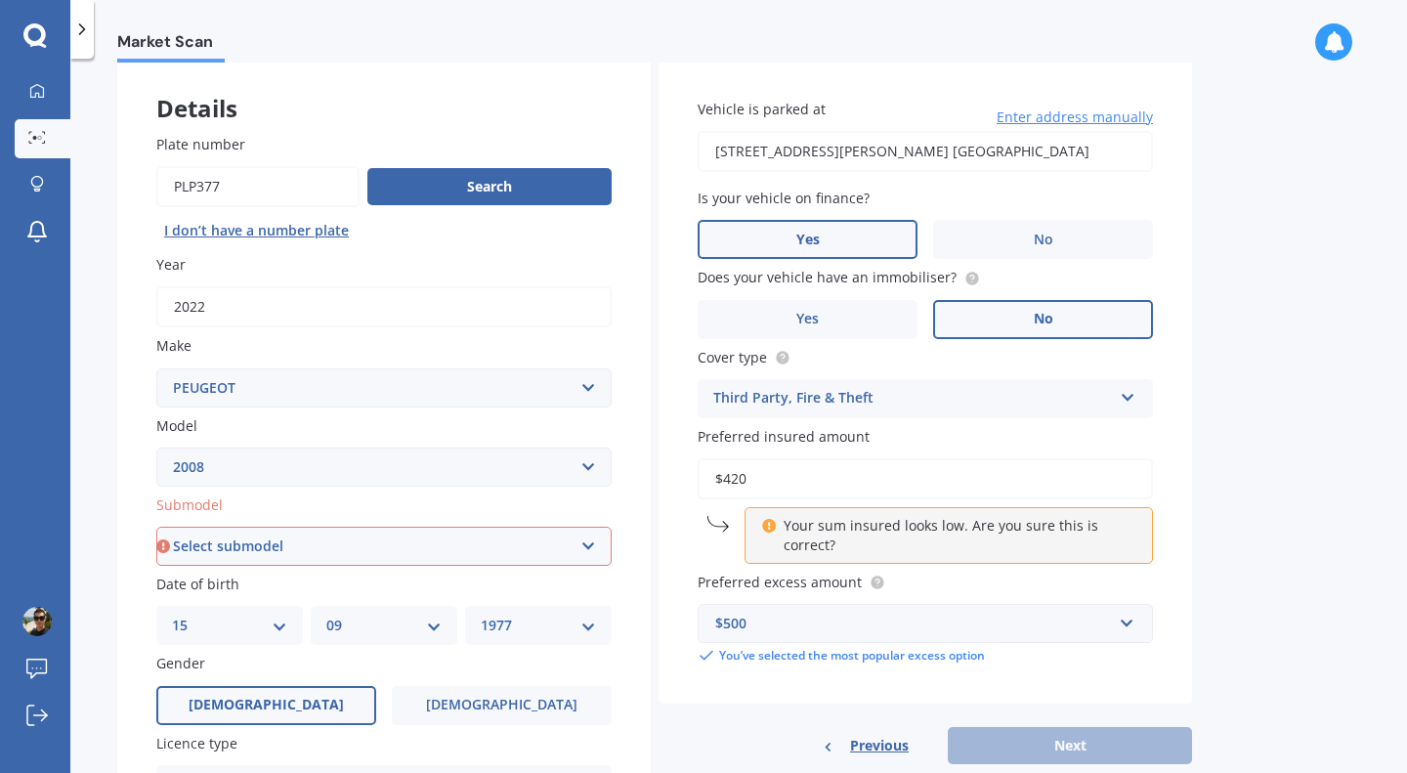
click at [946, 486] on input "$420" at bounding box center [924, 478] width 455 height 41
drag, startPoint x: 802, startPoint y: 483, endPoint x: 681, endPoint y: 489, distance: 121.3
click at [681, 489] on div "Vehicle is parked at [STREET_ADDRESS][PERSON_NAME] 뉴질랜드 Enter address manually …" at bounding box center [924, 382] width 533 height 645
click at [1159, 470] on div "Vehicle is parked at [STREET_ADDRESS][PERSON_NAME] 뉴질랜드 Enter address manually …" at bounding box center [924, 382] width 533 height 645
drag, startPoint x: 1092, startPoint y: 745, endPoint x: 1066, endPoint y: 719, distance: 37.3
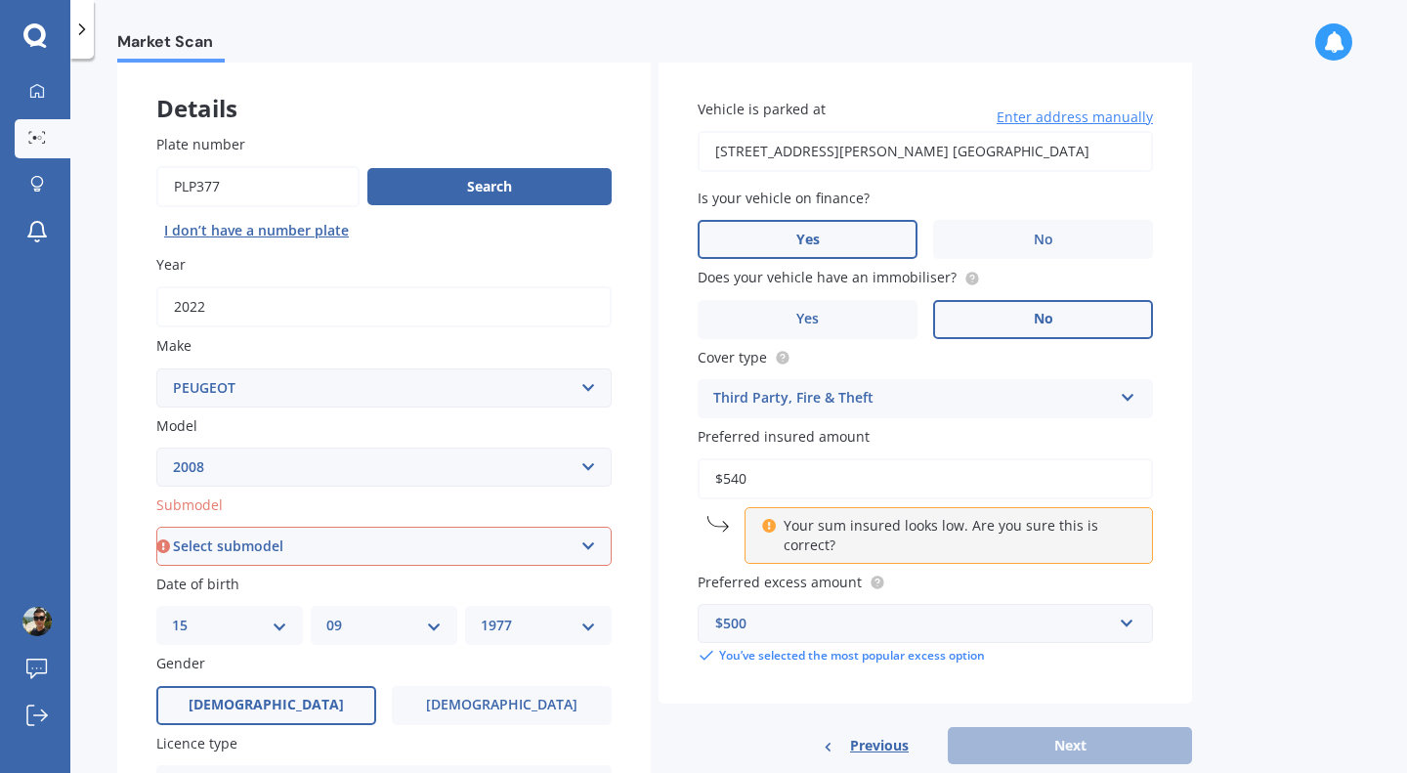
click at [1090, 746] on div "Previous Next" at bounding box center [924, 745] width 533 height 37
drag, startPoint x: 693, startPoint y: 435, endPoint x: 902, endPoint y: 436, distance: 209.0
click at [902, 436] on div "Vehicle is parked at [STREET_ADDRESS][PERSON_NAME] 뉴질랜드 Enter address manually …" at bounding box center [924, 382] width 533 height 645
copy span "Preferred insured amount"
drag, startPoint x: 831, startPoint y: 533, endPoint x: 775, endPoint y: 538, distance: 56.9
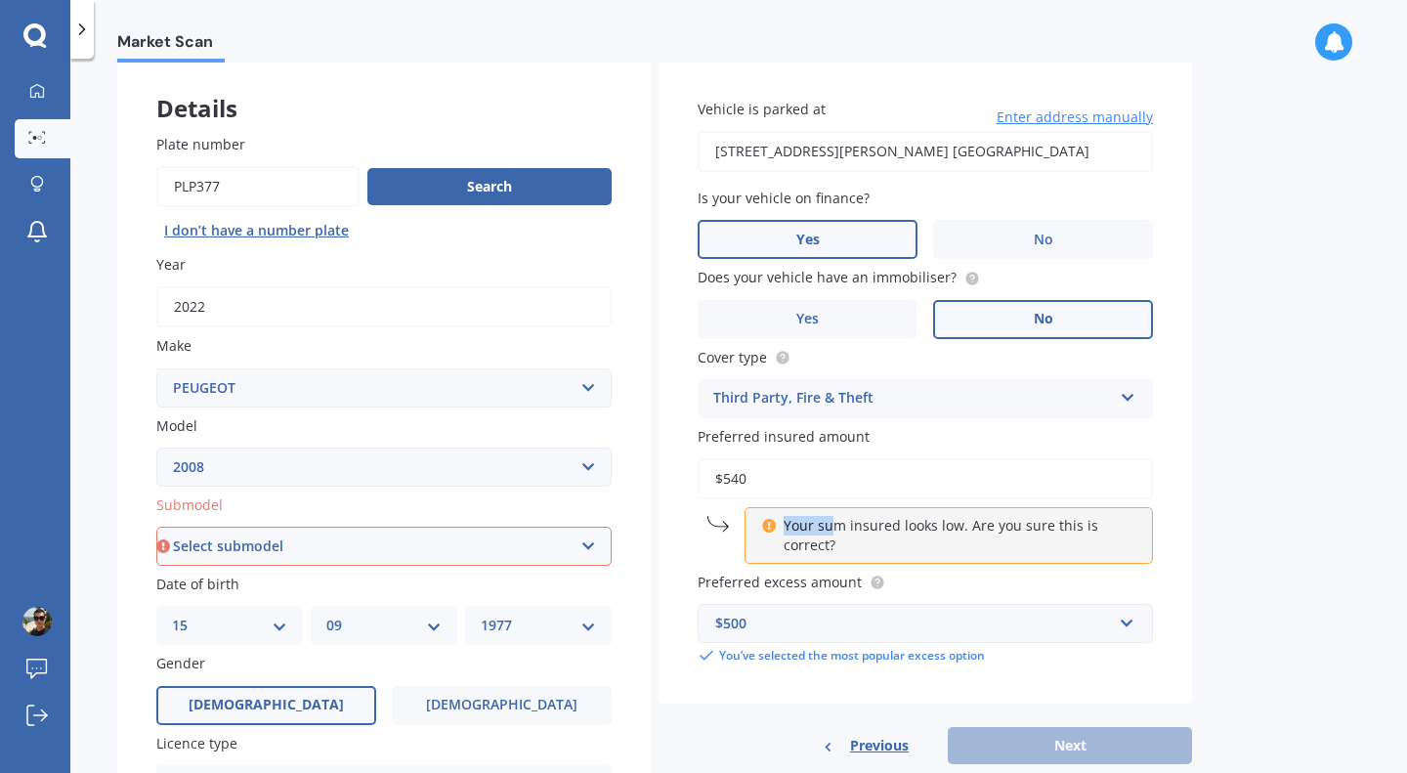
click at [775, 538] on div "Your sum insured looks low. Are you sure this is correct?" at bounding box center [948, 535] width 408 height 57
drag, startPoint x: 861, startPoint y: 548, endPoint x: 777, endPoint y: 529, distance: 86.0
click at [777, 529] on div "Your sum insured looks low. Are you sure this is correct?" at bounding box center [948, 535] width 408 height 57
copy div "Your sum insured looks low. Are you sure this is correct?"
click at [863, 479] on input "$540" at bounding box center [924, 478] width 455 height 41
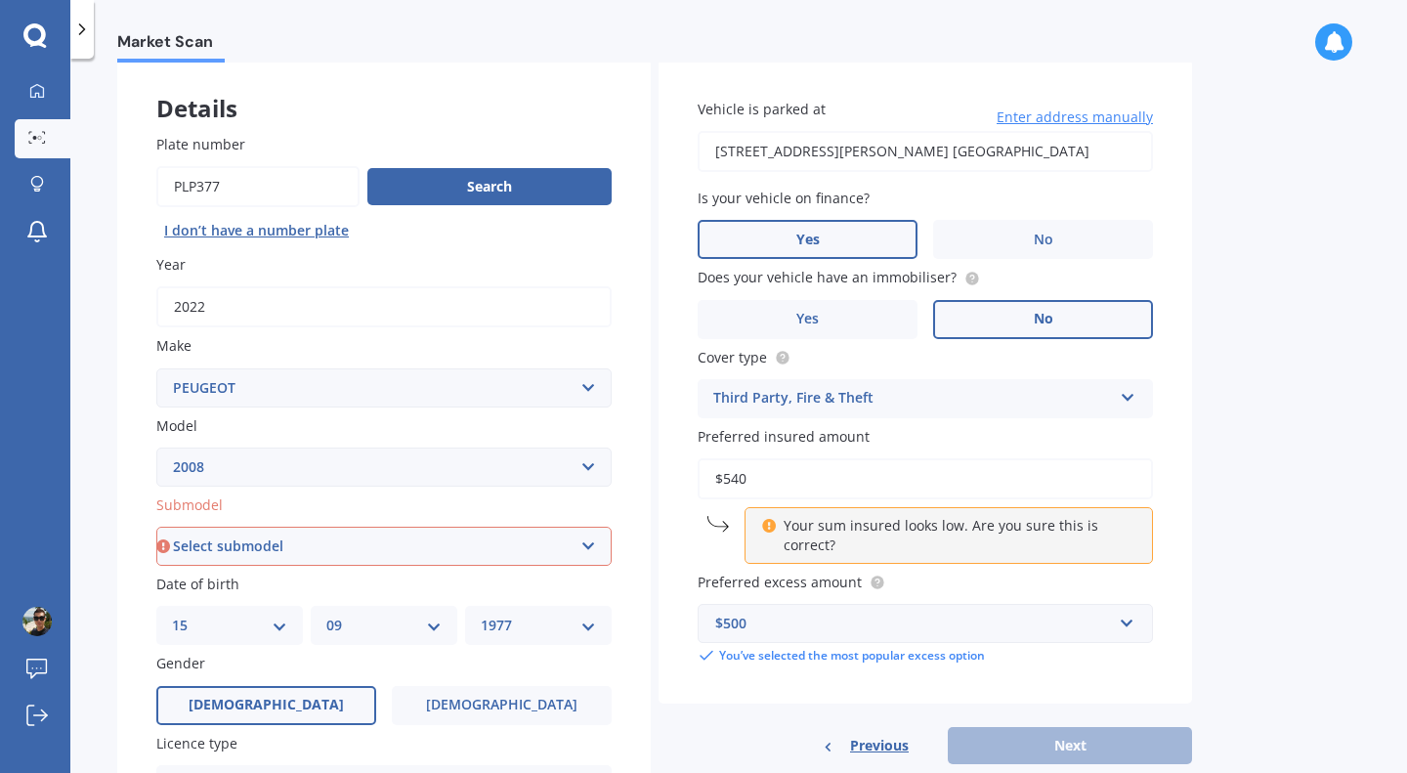
drag, startPoint x: 884, startPoint y: 471, endPoint x: 693, endPoint y: 477, distance: 191.5
click at [693, 477] on div "Vehicle is parked at [STREET_ADDRESS][PERSON_NAME] 뉴질랜드 Enter address manually …" at bounding box center [924, 382] width 533 height 645
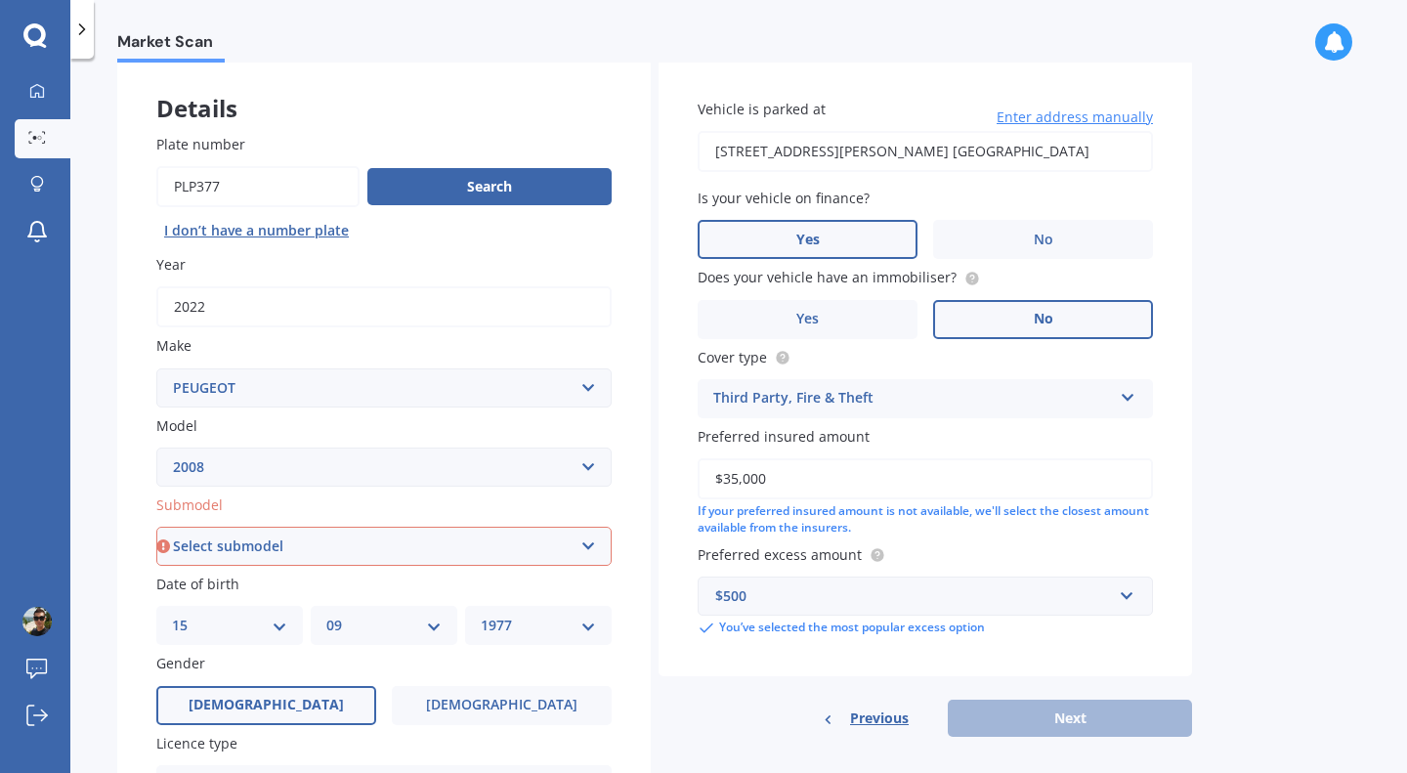
type input "$35,000"
click at [844, 660] on div "Vehicle is parked at [STREET_ADDRESS][PERSON_NAME] 뉴질랜드 Enter address manually …" at bounding box center [924, 368] width 533 height 616
click at [1035, 715] on div "Previous Next" at bounding box center [924, 717] width 533 height 37
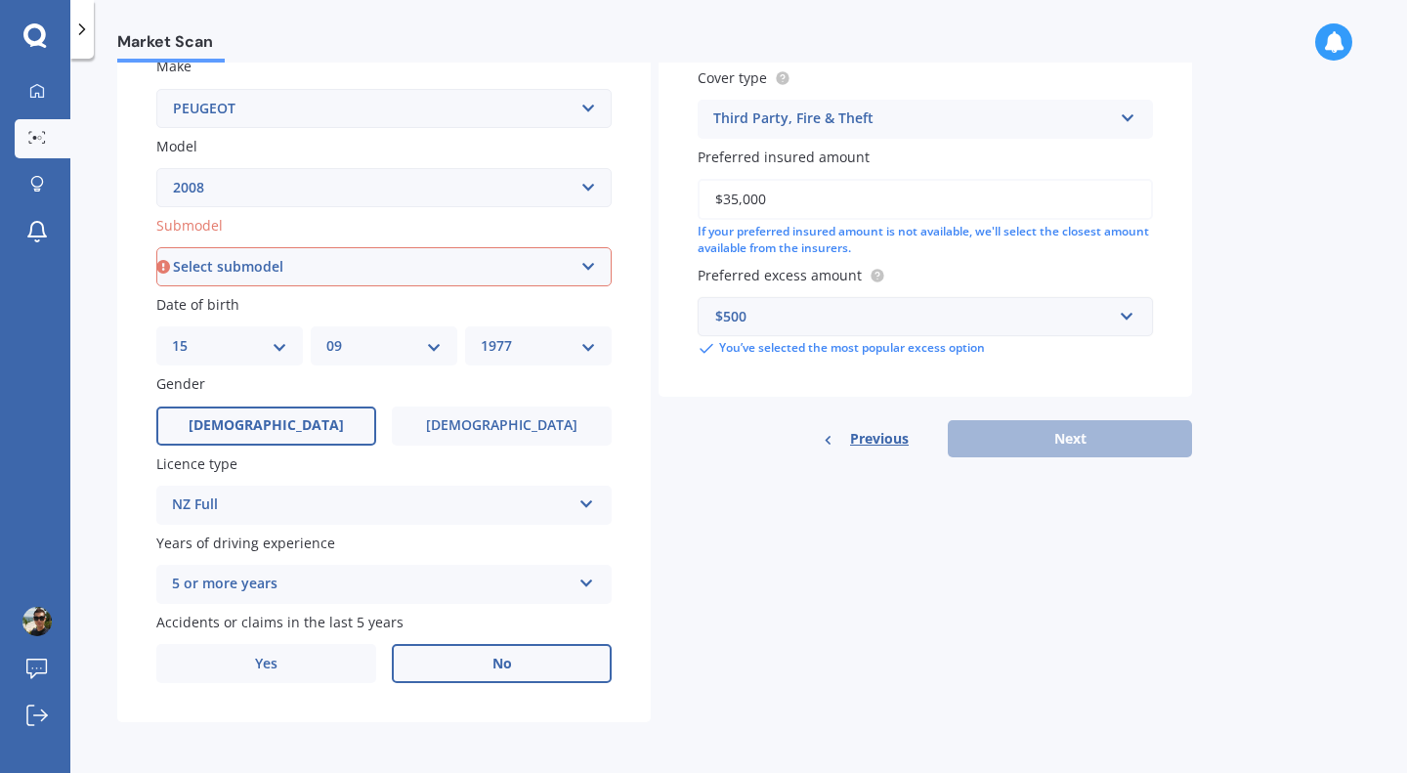
scroll to position [382, 0]
click at [540, 275] on select "Select submodel Crossover Diesel Petrol" at bounding box center [383, 266] width 455 height 39
select select "PETROL"
click at [156, 247] on select "Select submodel Crossover Diesel Petrol" at bounding box center [383, 266] width 455 height 39
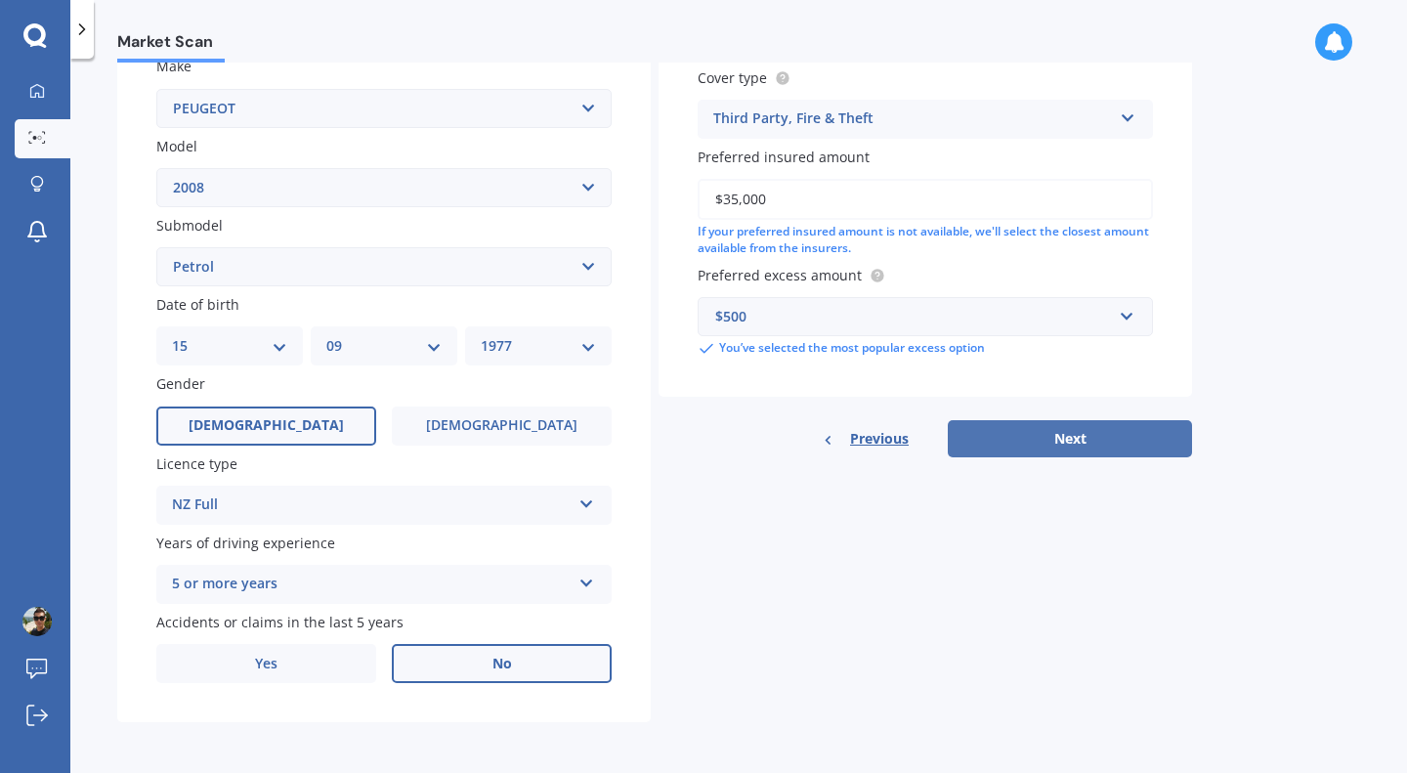
click at [1017, 433] on button "Next" at bounding box center [1069, 438] width 244 height 37
select select "15"
select select "09"
select select "1977"
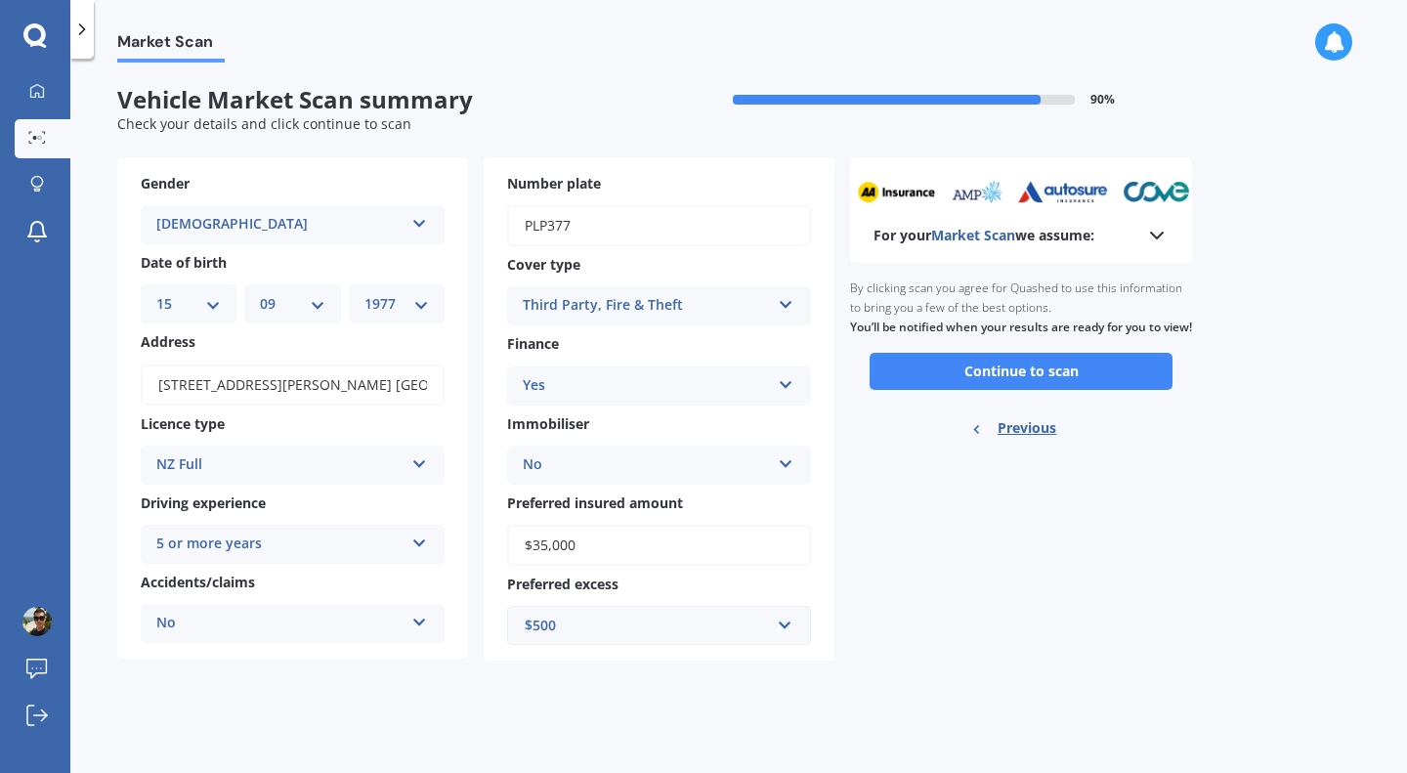
scroll to position [0, 0]
click at [1011, 390] on button "Continue to scan" at bounding box center [1020, 371] width 303 height 37
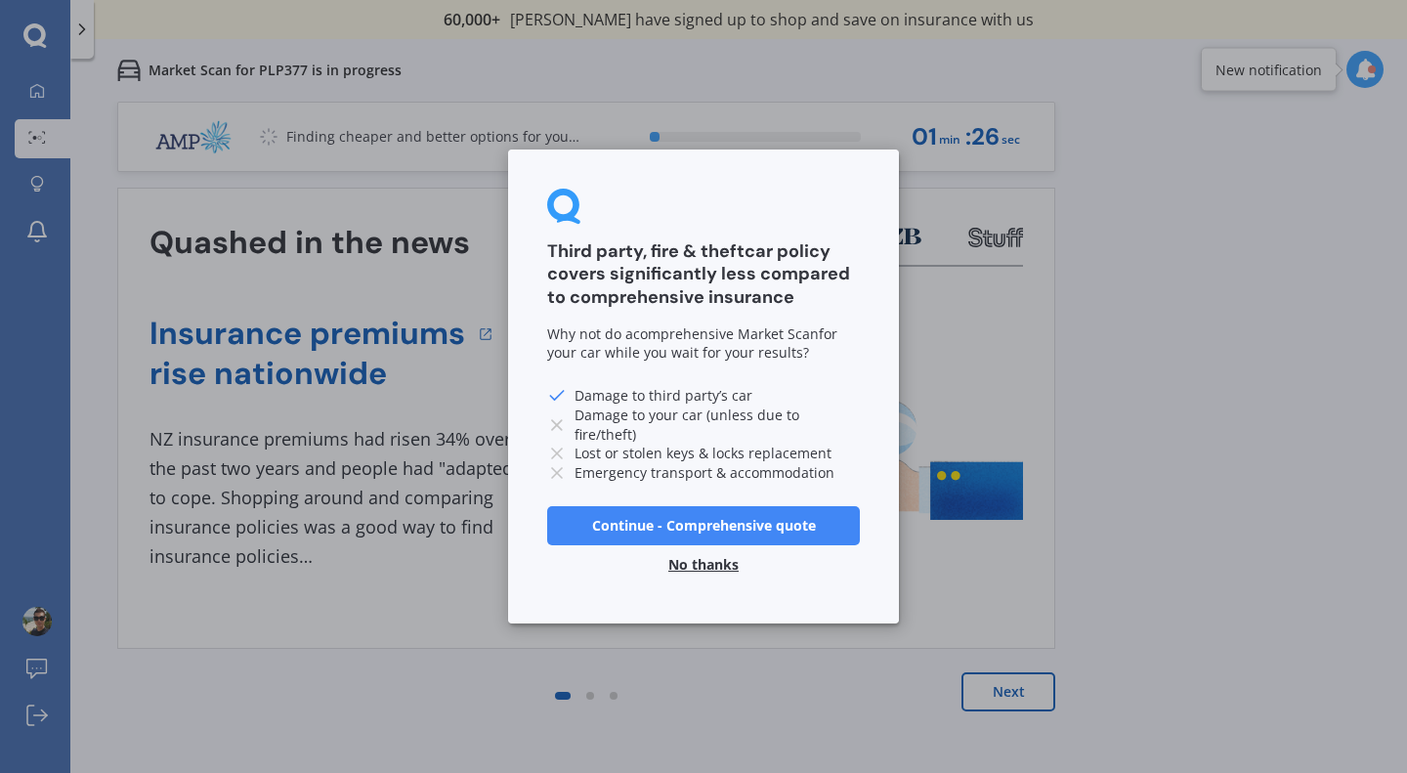
click at [669, 565] on button "No thanks" at bounding box center [703, 564] width 94 height 39
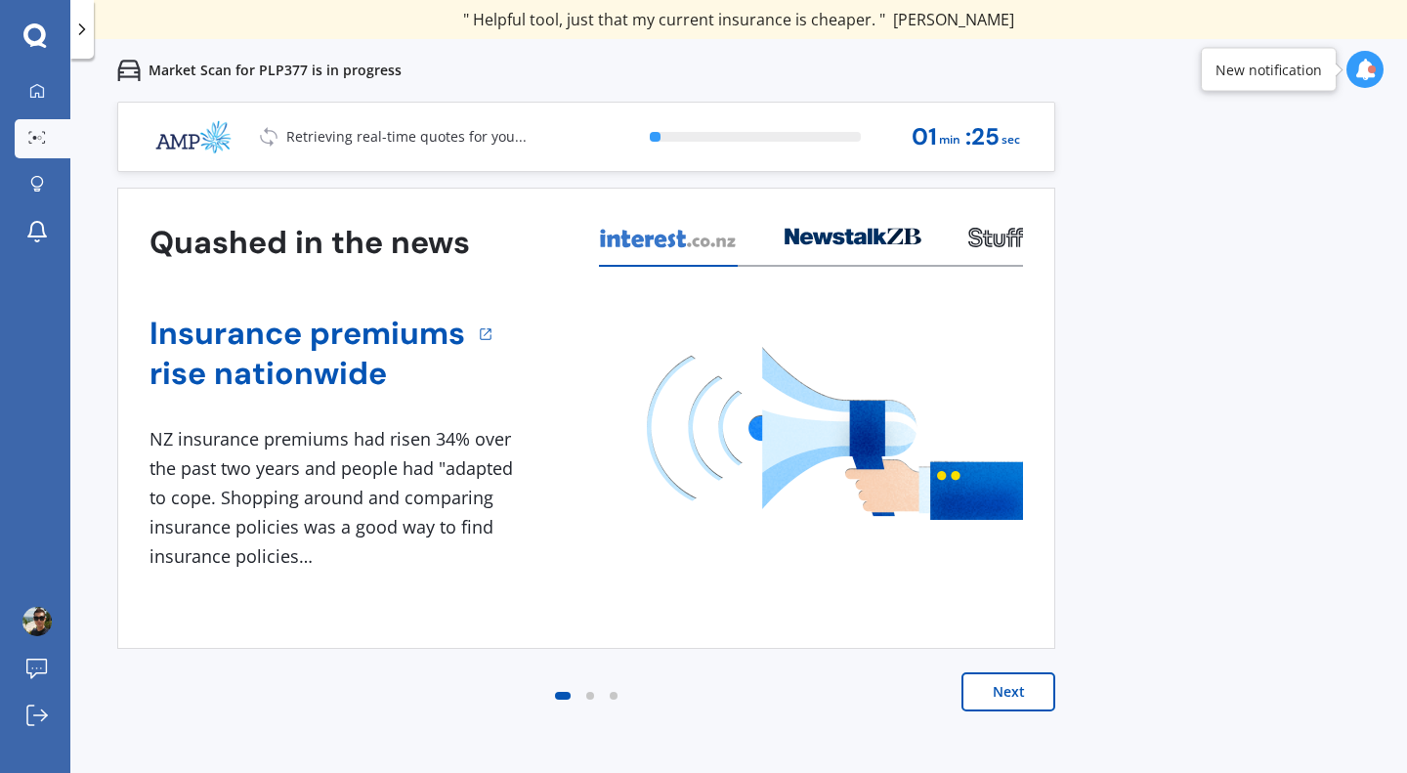
click at [989, 697] on button "Next" at bounding box center [1008, 691] width 94 height 39
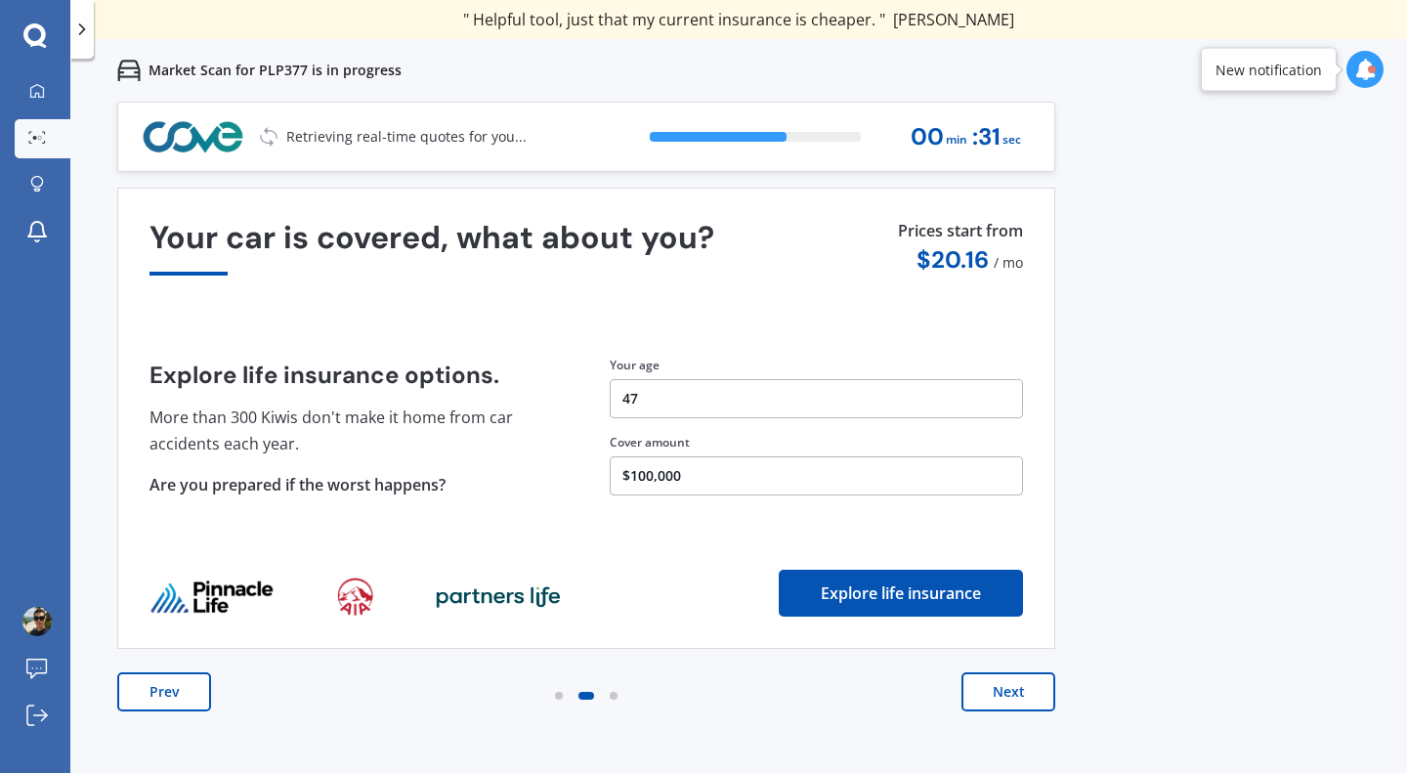
click at [985, 693] on button "Next" at bounding box center [1008, 691] width 94 height 39
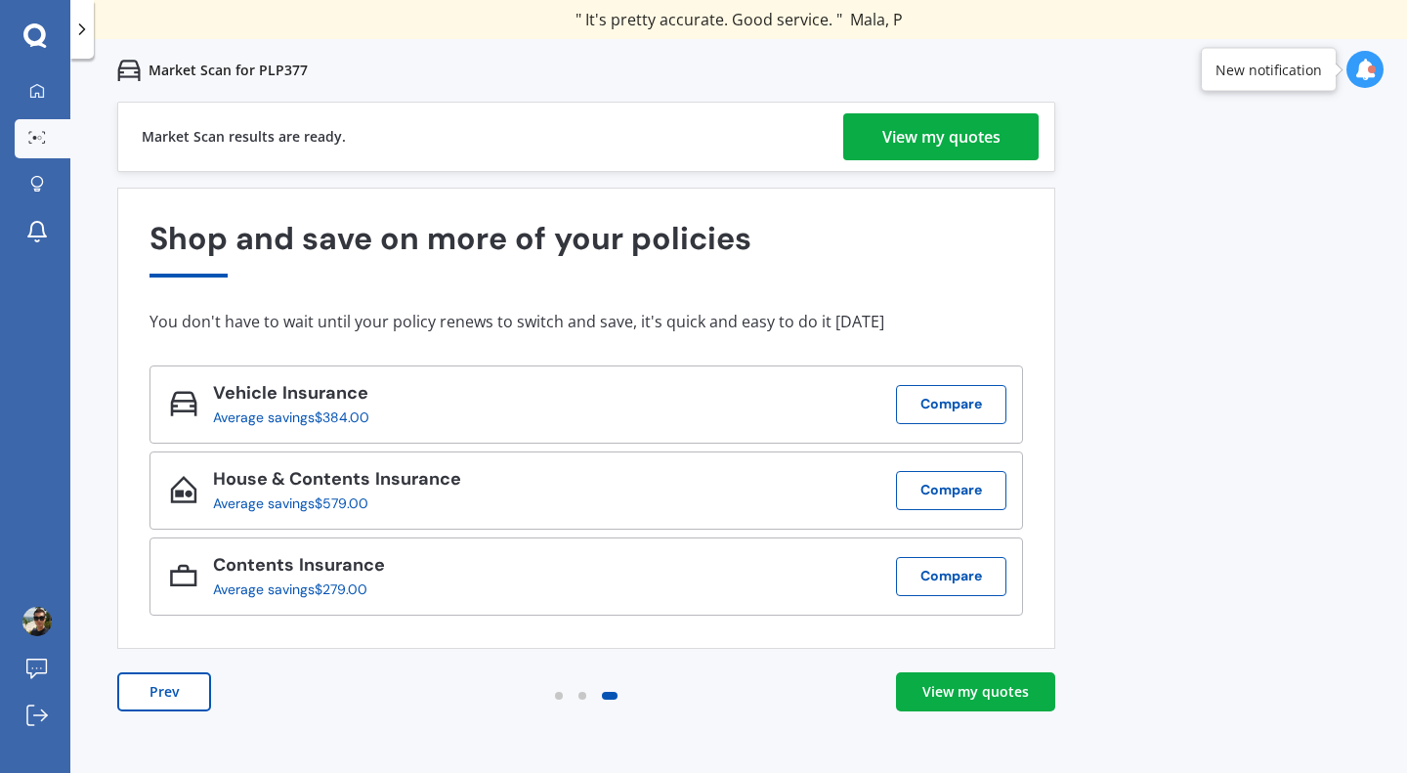
click at [1003, 697] on div "View my quotes" at bounding box center [975, 692] width 106 height 20
